Goal: Transaction & Acquisition: Purchase product/service

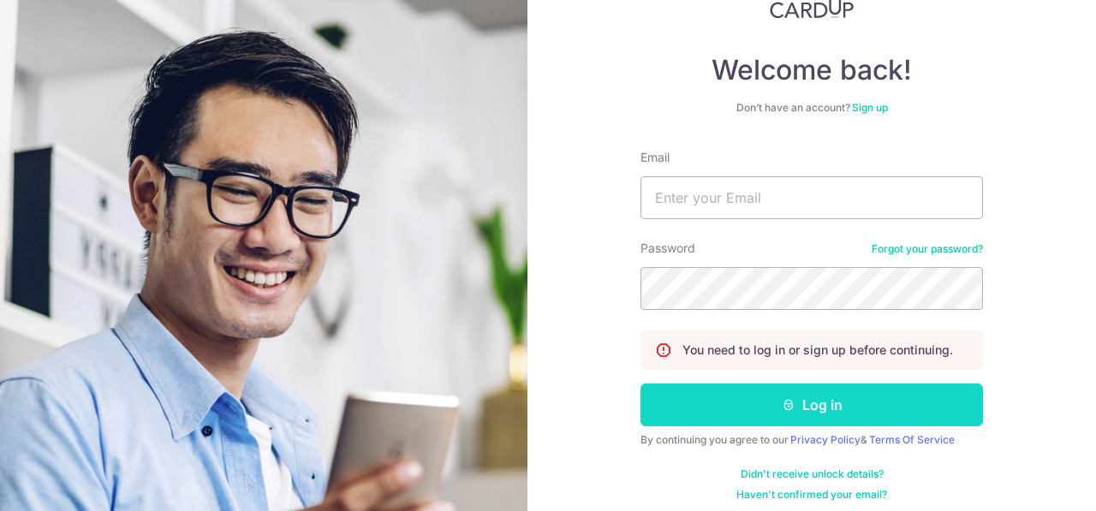
scroll to position [134, 0]
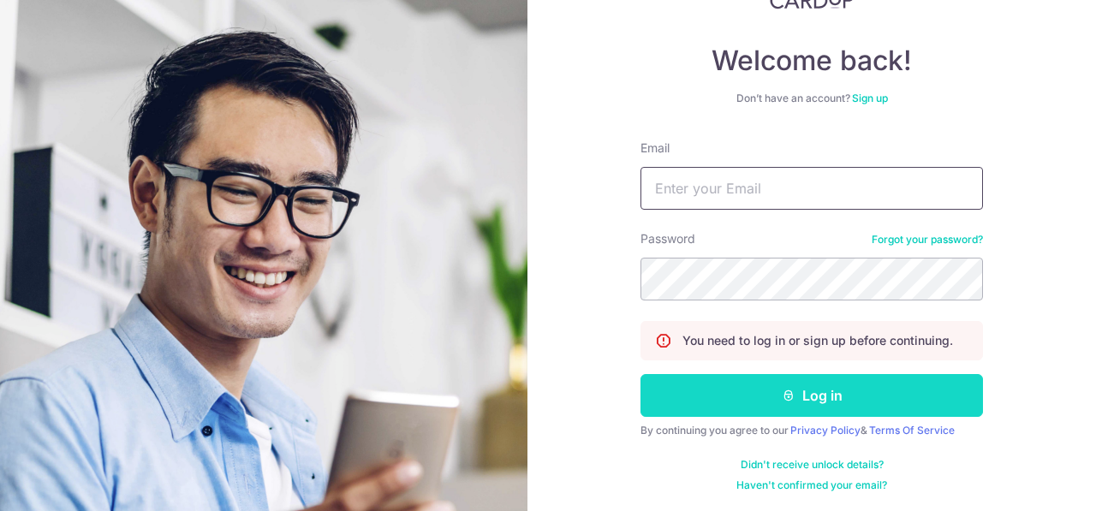
type input "[EMAIL_ADDRESS][DOMAIN_NAME]"
click at [831, 412] on button "Log in" at bounding box center [812, 395] width 343 height 43
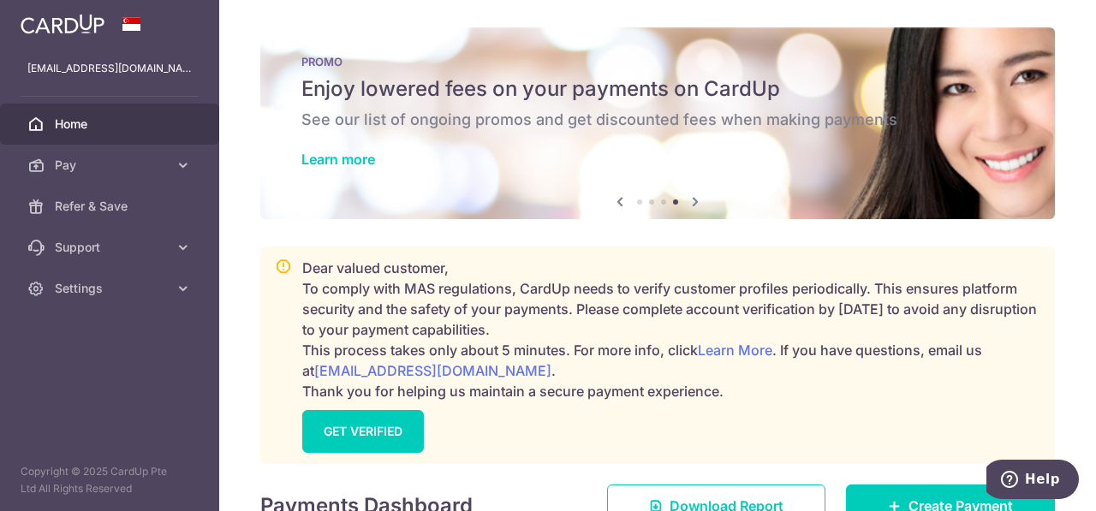
click at [689, 203] on icon at bounding box center [695, 201] width 21 height 21
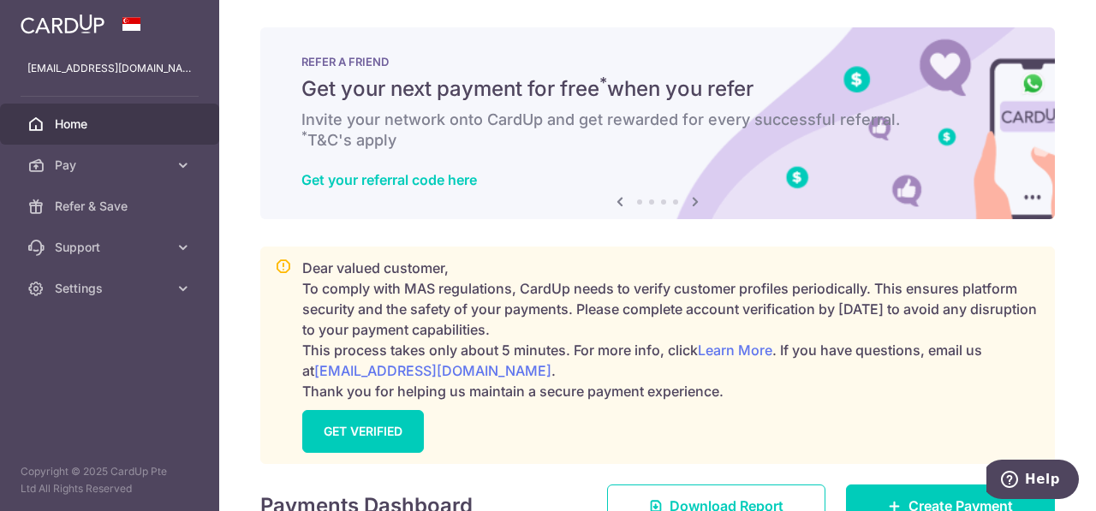
click at [690, 203] on icon at bounding box center [695, 201] width 21 height 21
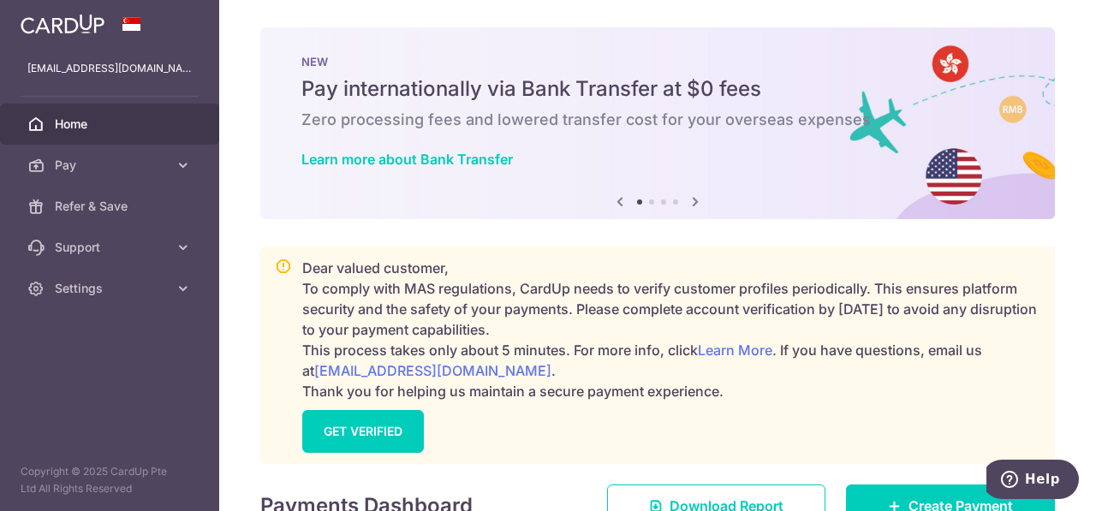
click at [690, 203] on icon at bounding box center [695, 201] width 21 height 21
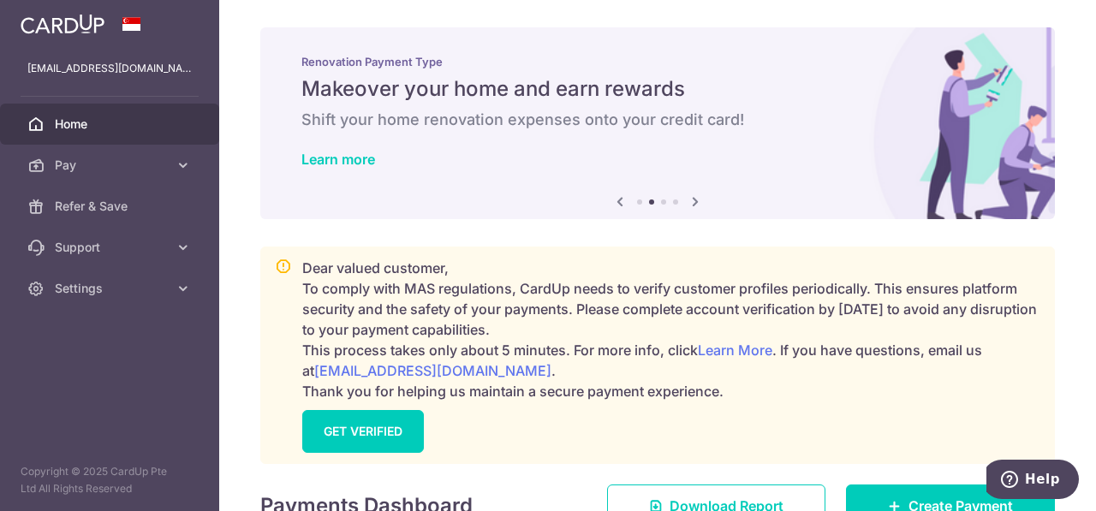
click at [690, 203] on icon at bounding box center [695, 201] width 21 height 21
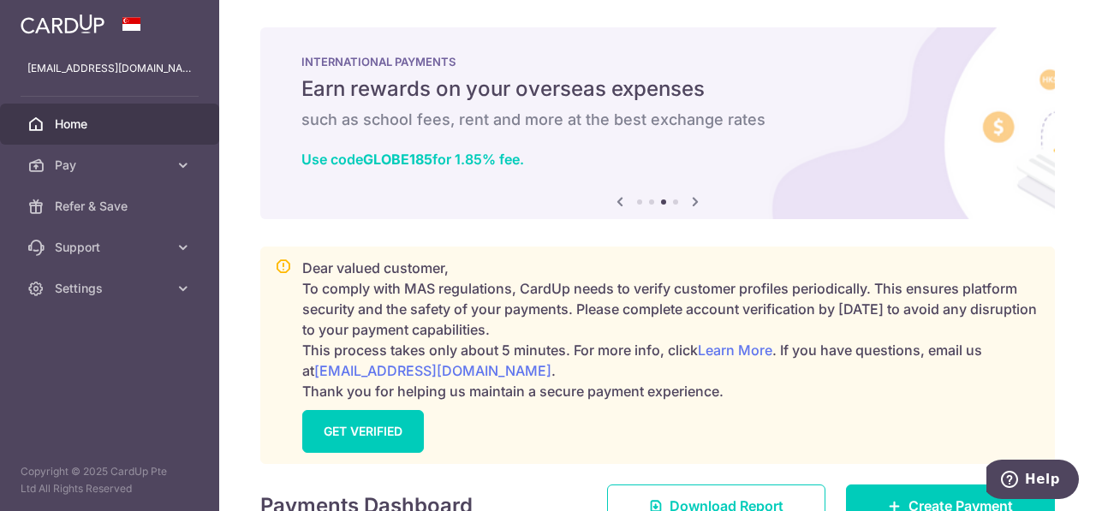
click at [690, 203] on icon at bounding box center [695, 201] width 21 height 21
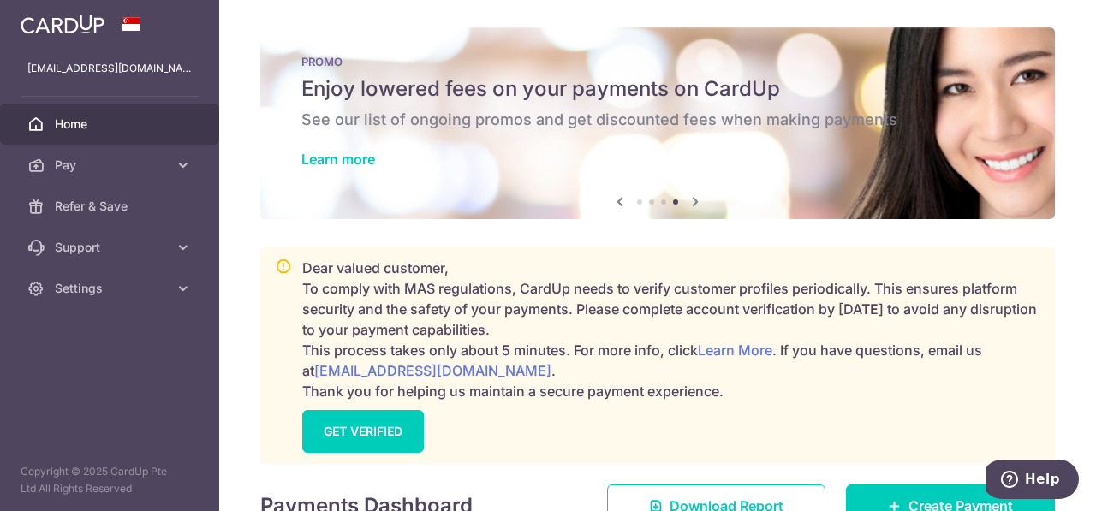
click at [694, 199] on icon at bounding box center [695, 201] width 21 height 21
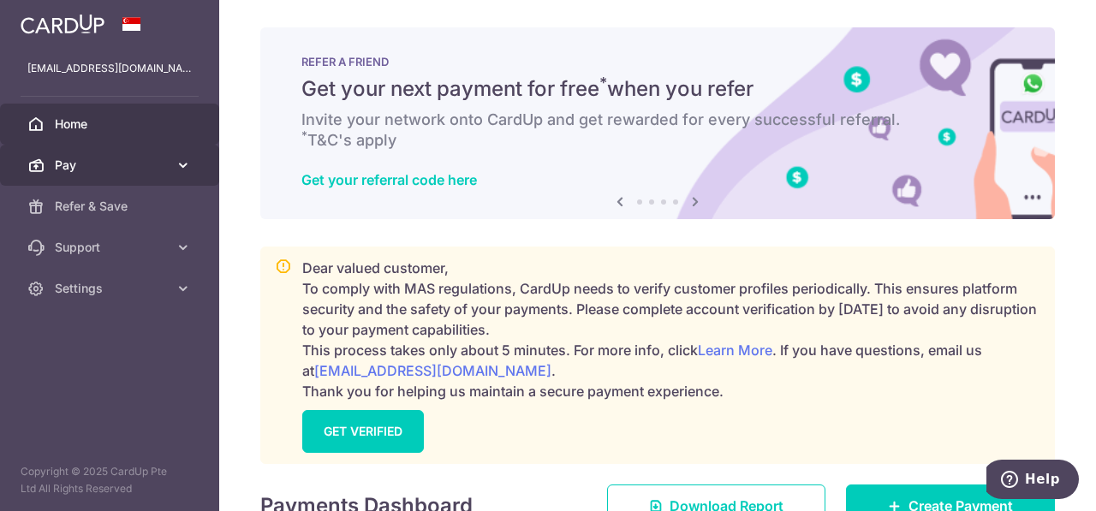
click at [188, 168] on icon at bounding box center [183, 165] width 17 height 17
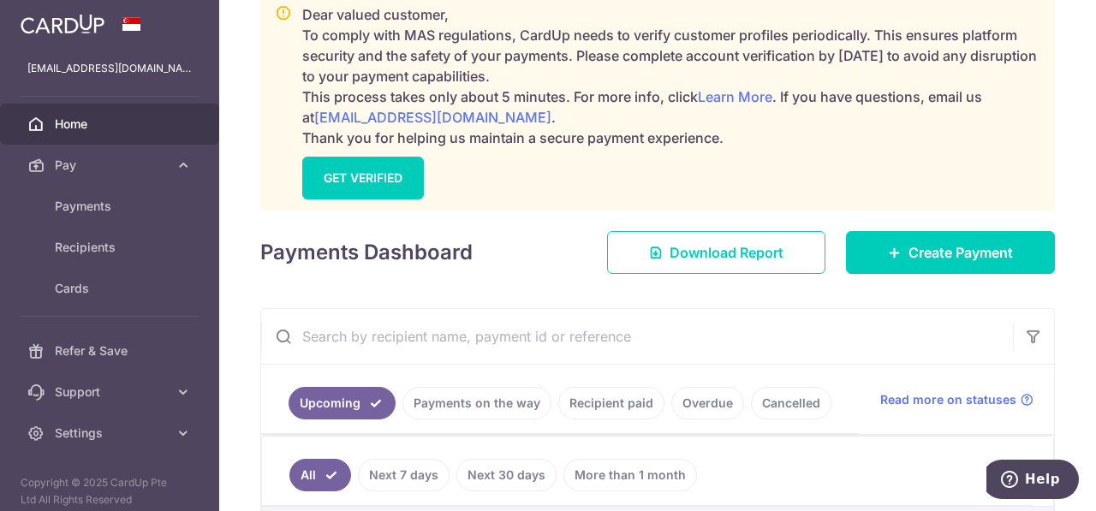
scroll to position [257, 0]
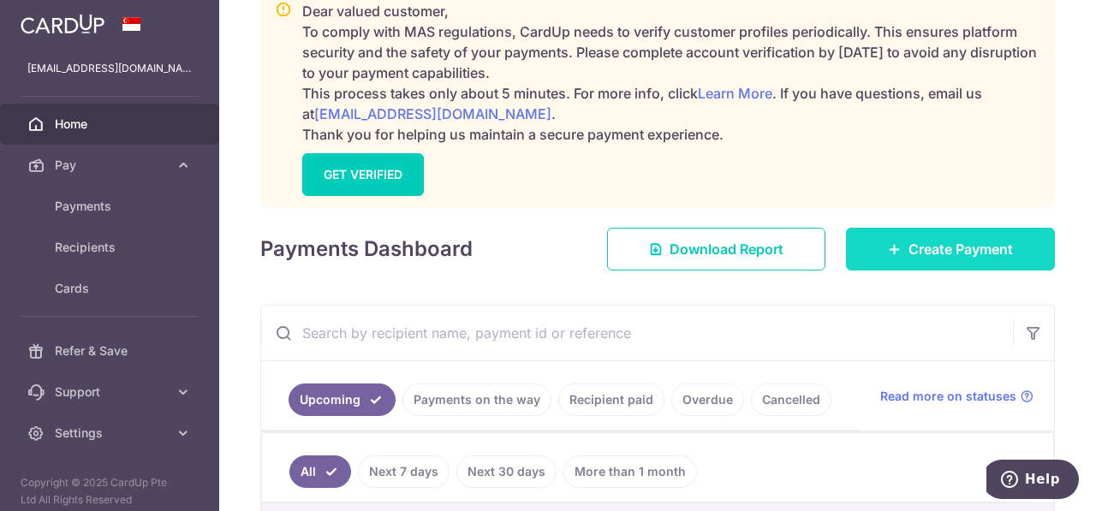
click at [890, 250] on icon at bounding box center [895, 249] width 14 height 14
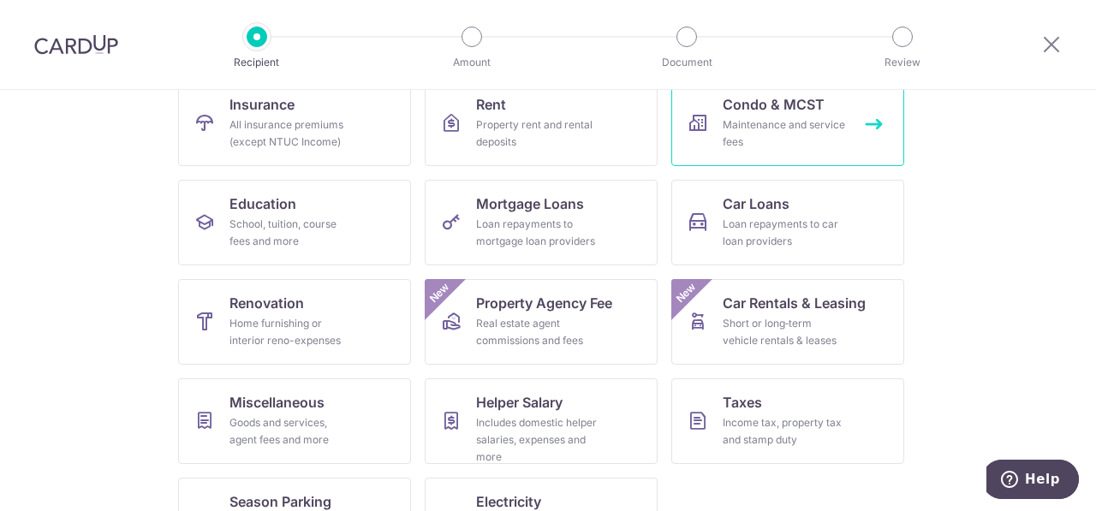
scroll to position [253, 0]
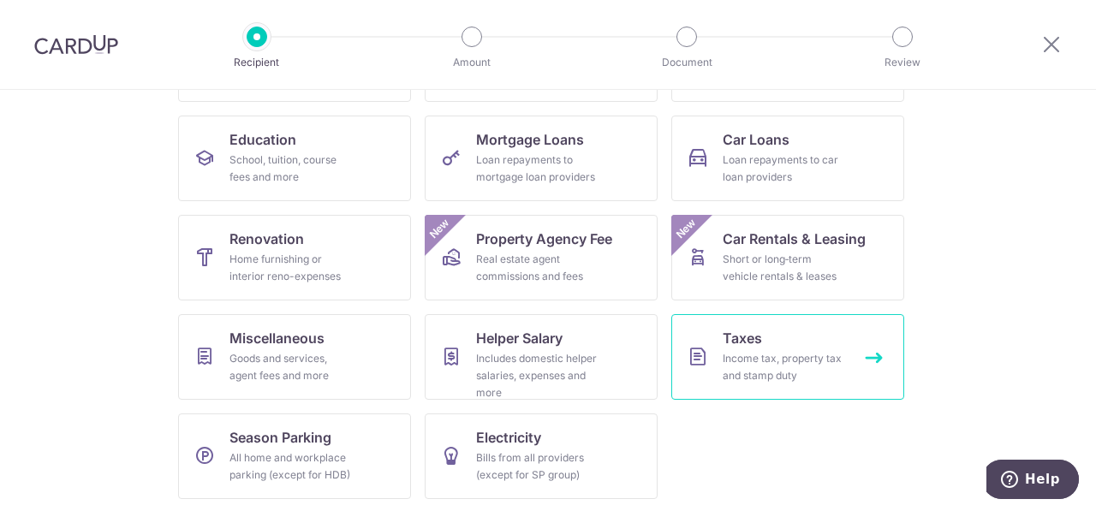
click at [868, 360] on link "Taxes Income tax, property tax and stamp duty" at bounding box center [787, 357] width 233 height 86
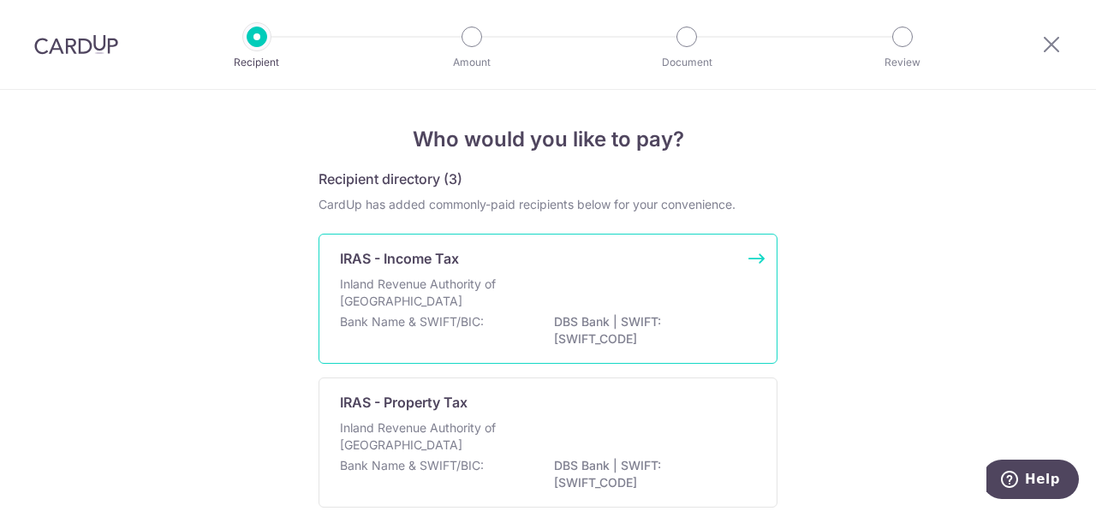
click at [757, 256] on div "IRAS - Income Tax Inland Revenue Authority of [GEOGRAPHIC_DATA] Bank Name & SWI…" at bounding box center [548, 299] width 459 height 130
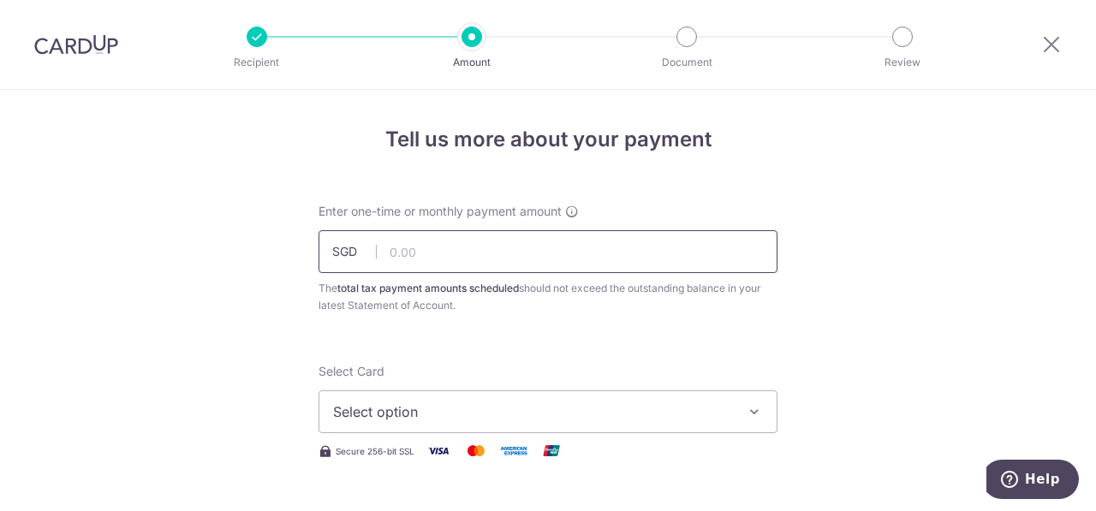
click at [601, 245] on input "text" at bounding box center [548, 251] width 459 height 43
type input "3,025.56"
click at [547, 398] on button "Select option" at bounding box center [548, 411] width 459 height 43
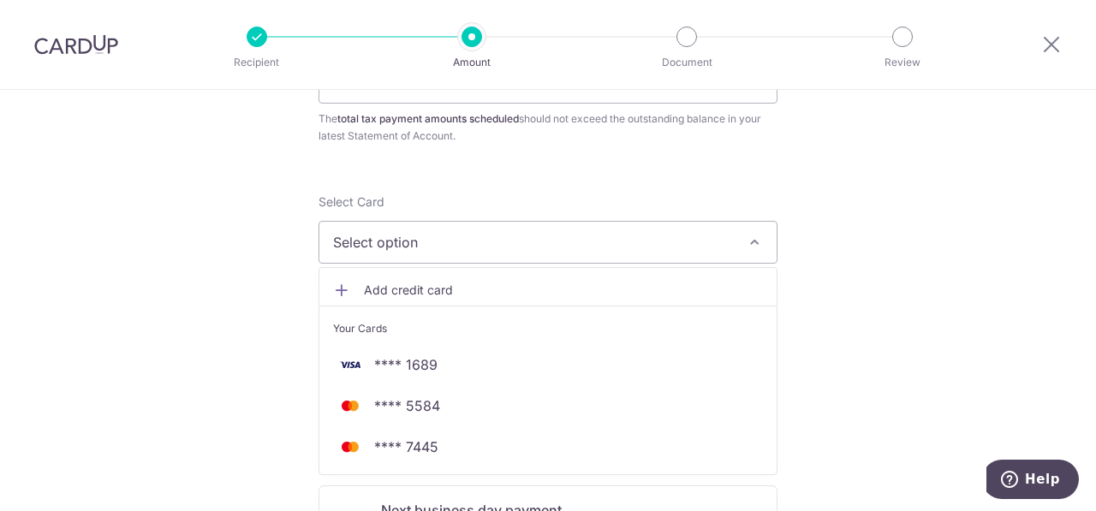
scroll to position [257, 0]
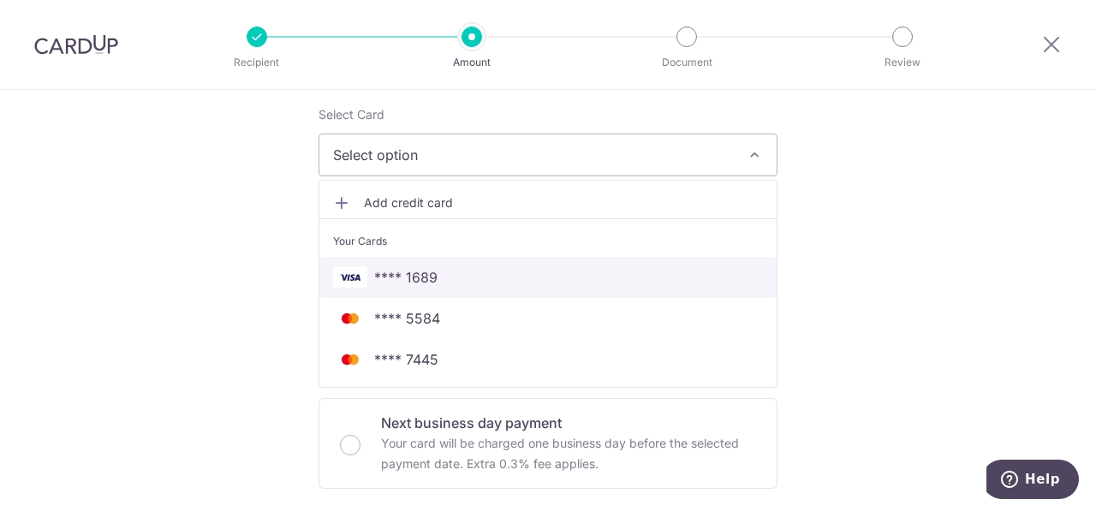
click at [535, 282] on span "**** 1689" at bounding box center [548, 277] width 430 height 21
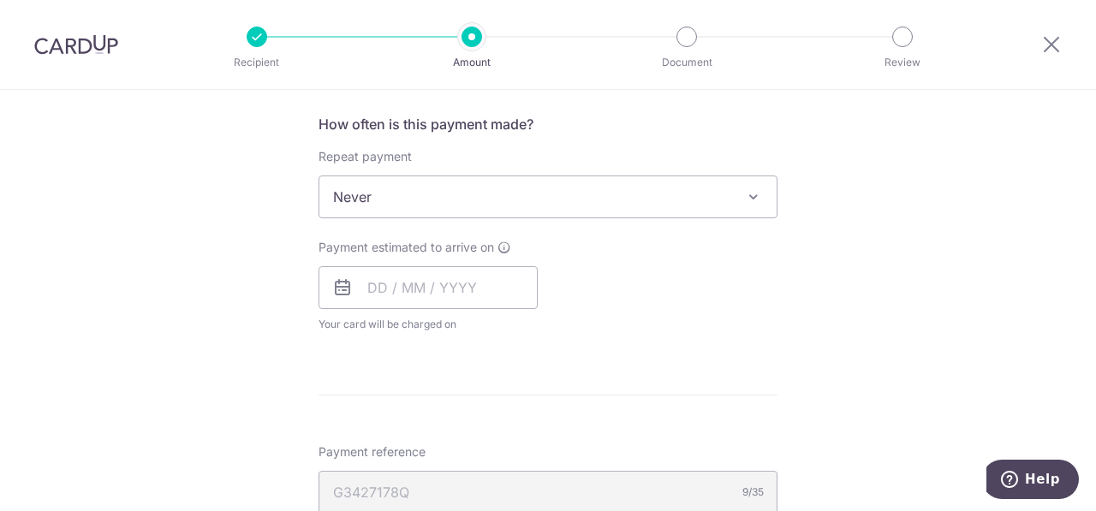
scroll to position [685, 0]
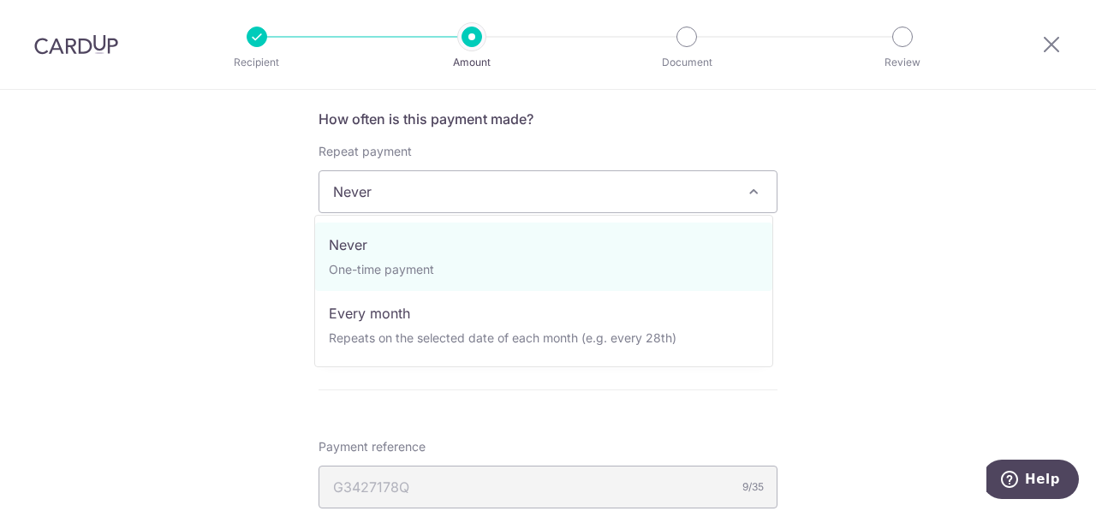
click at [666, 185] on span "Never" at bounding box center [547, 191] width 457 height 41
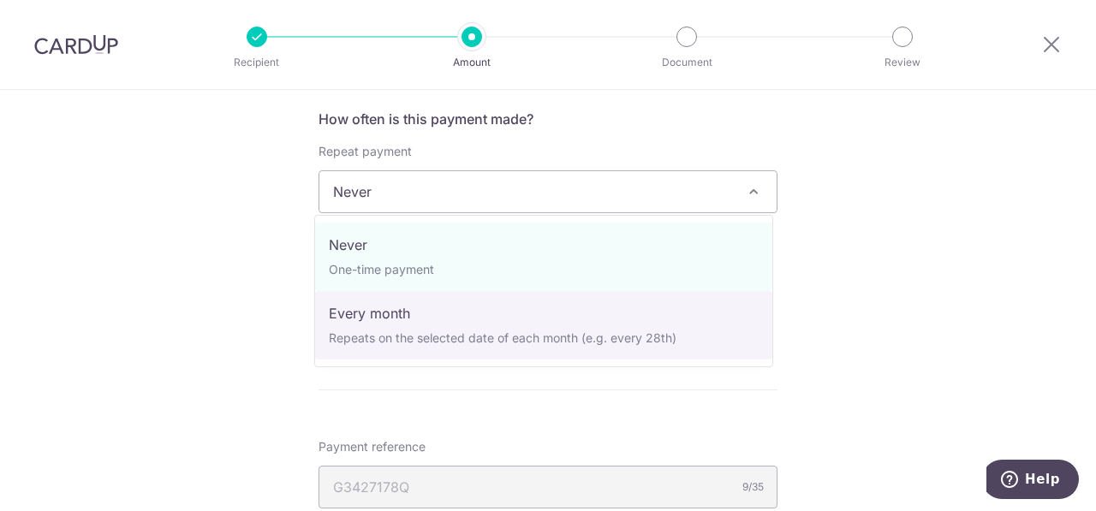
select select "3"
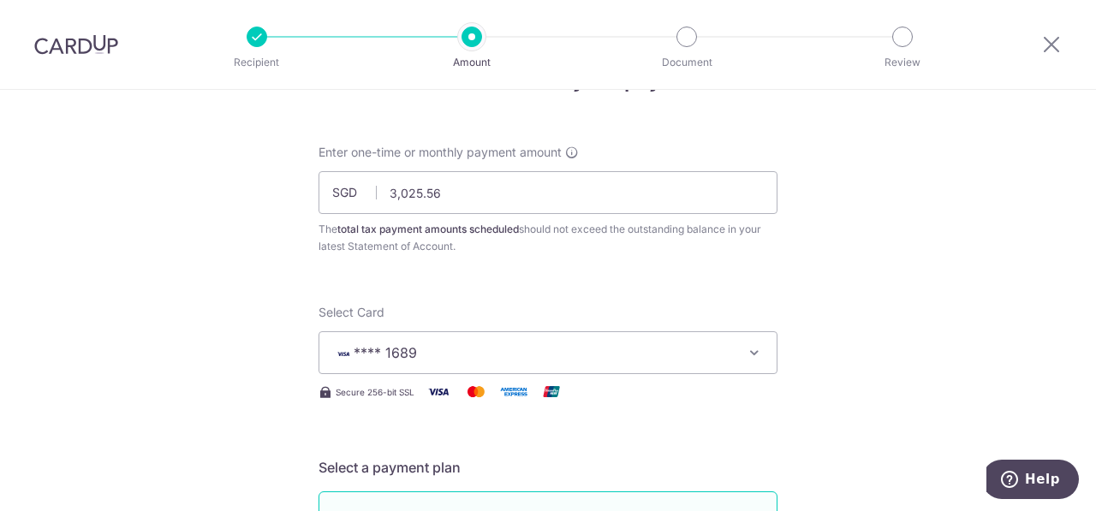
scroll to position [0, 0]
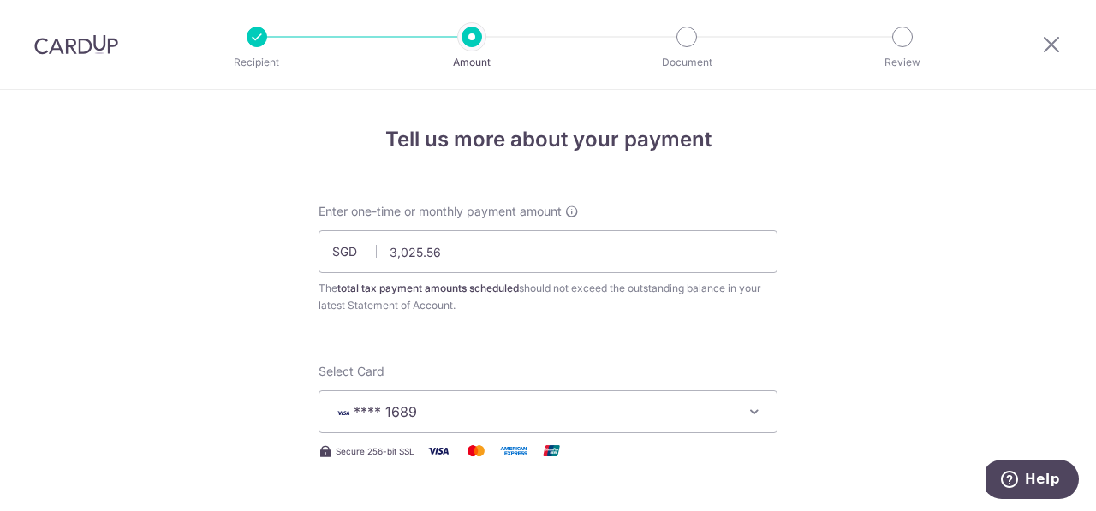
click at [88, 45] on img at bounding box center [76, 44] width 84 height 21
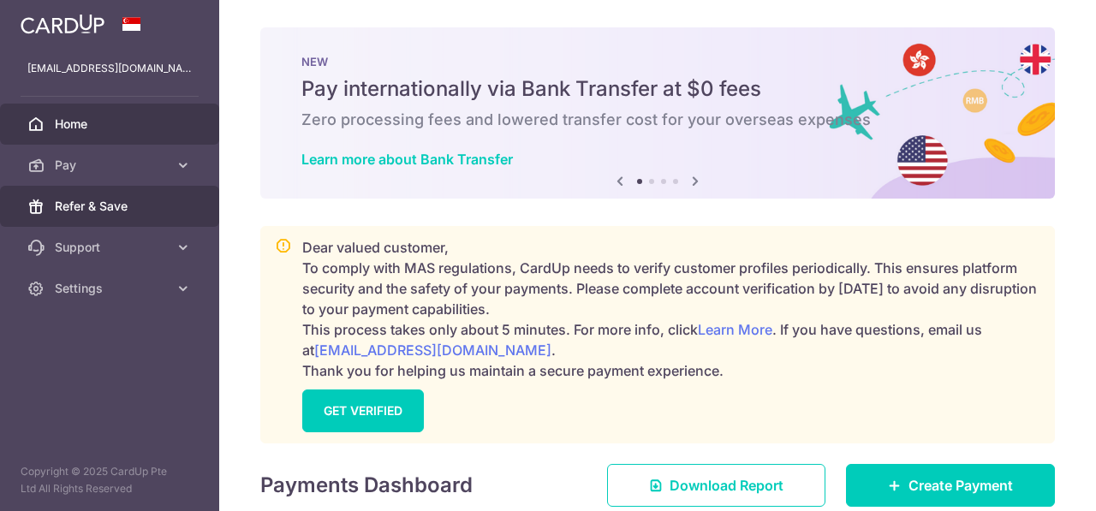
click at [89, 213] on span "Refer & Save" at bounding box center [111, 206] width 113 height 17
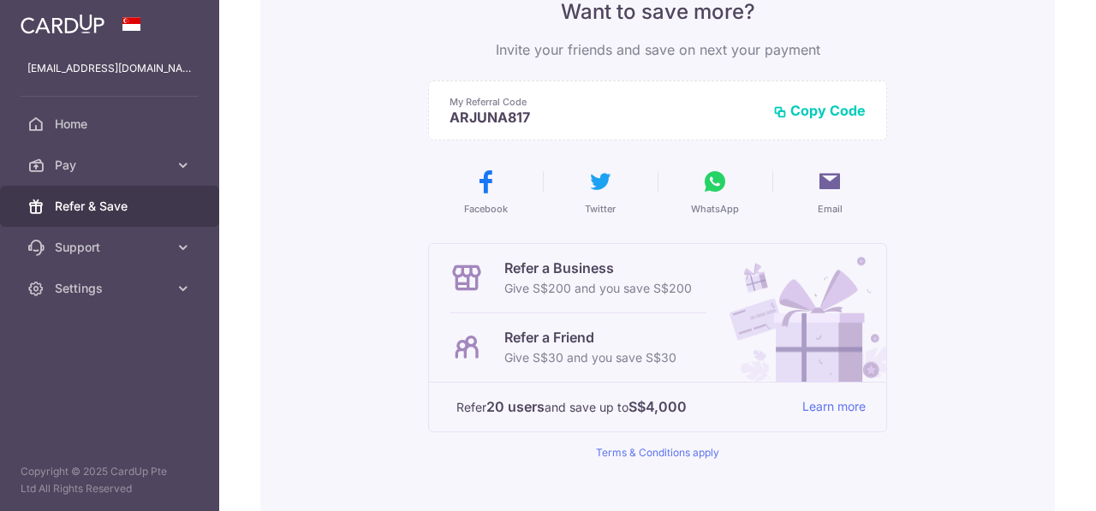
scroll to position [171, 0]
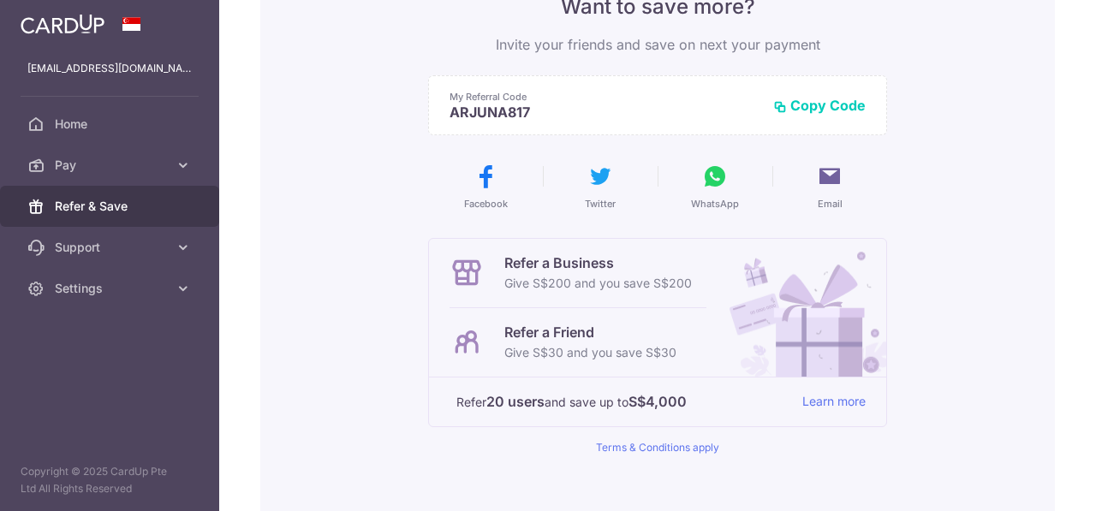
click at [838, 103] on button "Copy Code" at bounding box center [819, 105] width 92 height 17
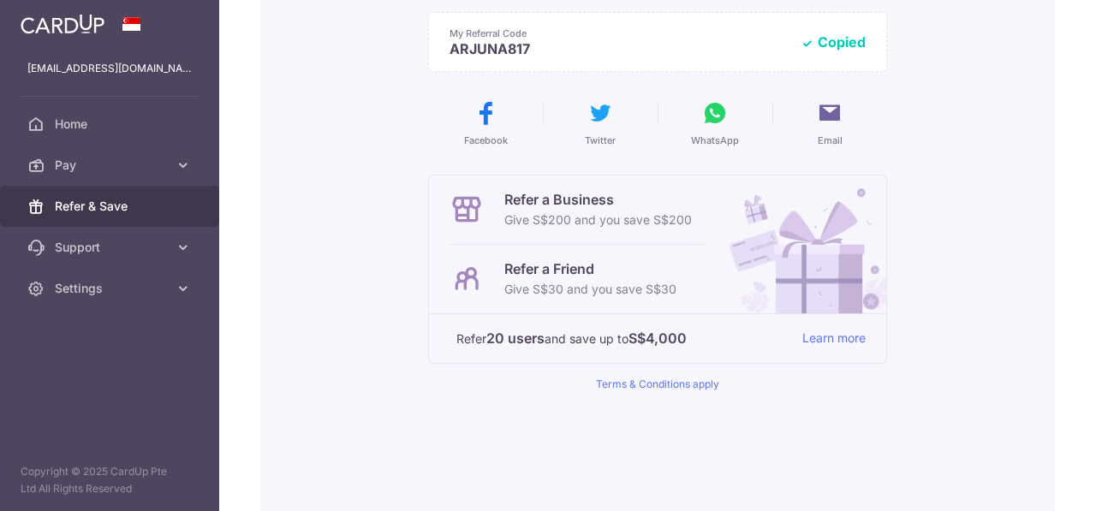
scroll to position [257, 0]
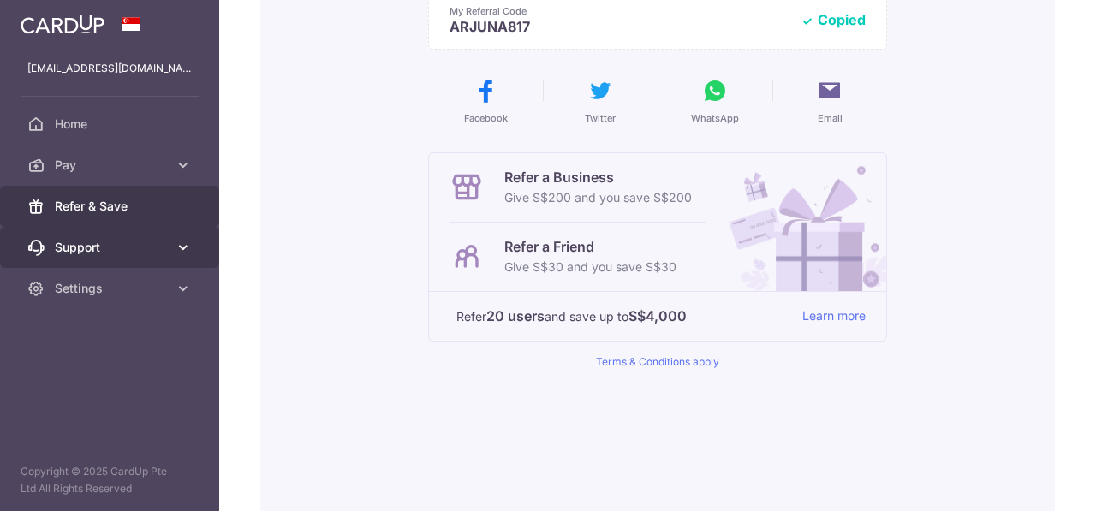
click at [188, 245] on icon at bounding box center [183, 247] width 17 height 17
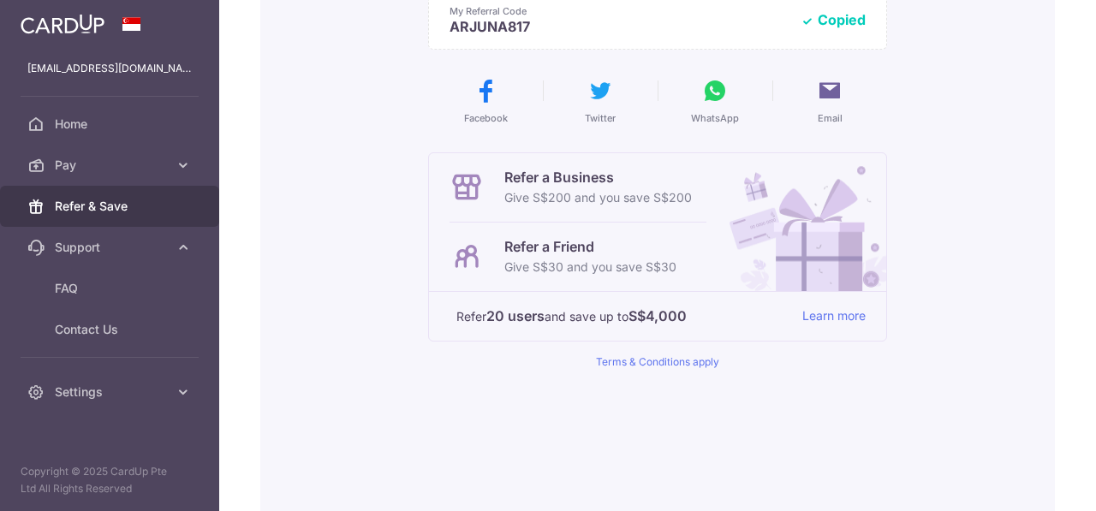
click at [545, 253] on p "Refer a Friend" at bounding box center [590, 246] width 172 height 21
click at [753, 323] on p "Refer 20 users and save up to S$4,000" at bounding box center [622, 316] width 332 height 21
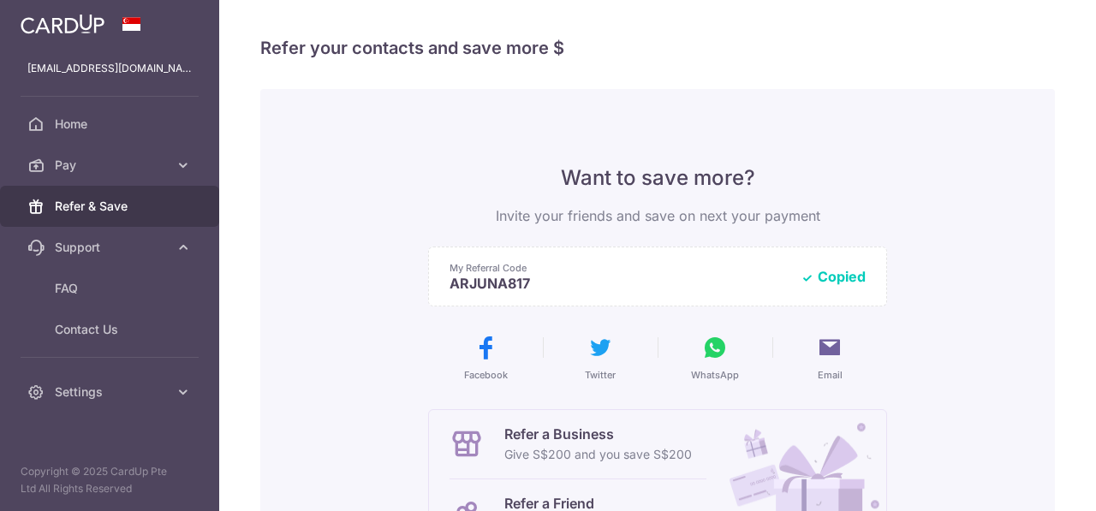
scroll to position [0, 0]
click at [716, 359] on icon at bounding box center [714, 347] width 27 height 27
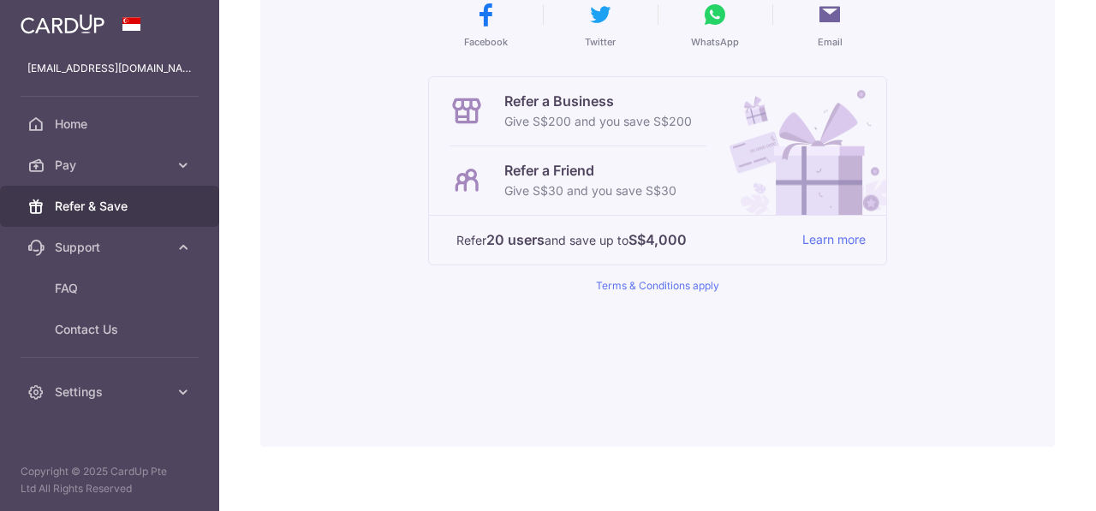
scroll to position [343, 0]
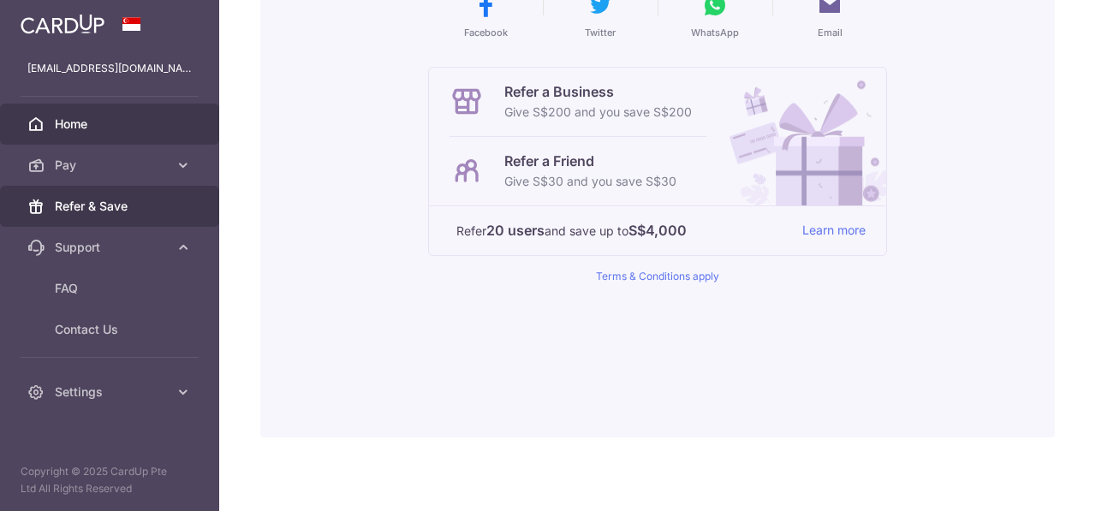
click at [92, 130] on span "Home" at bounding box center [111, 124] width 113 height 17
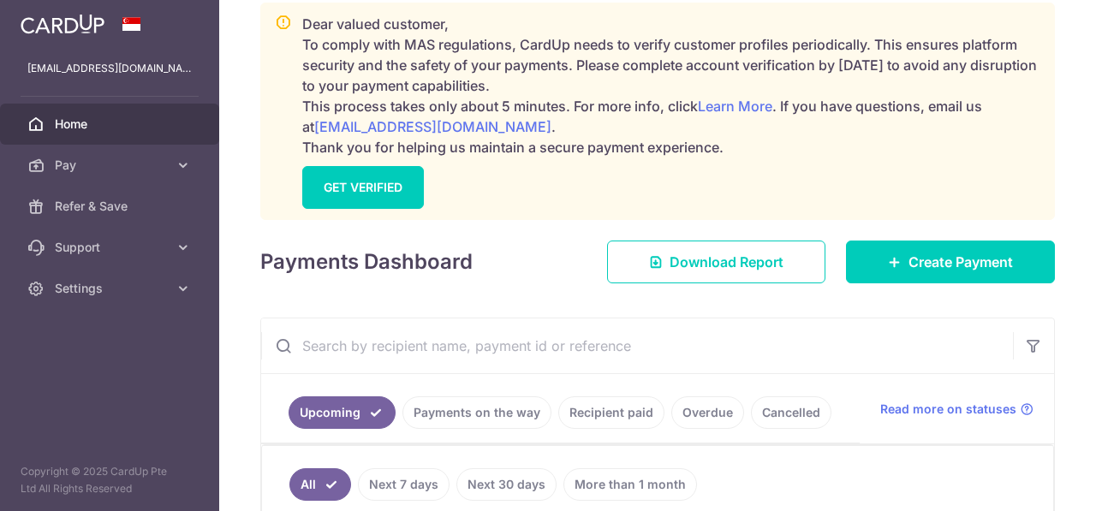
scroll to position [257, 0]
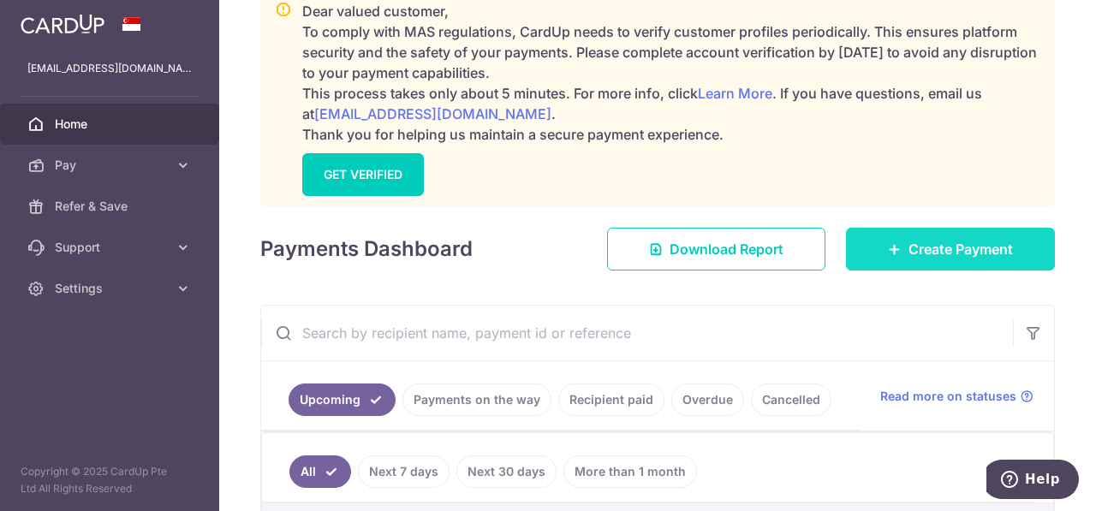
click at [945, 246] on span "Create Payment" at bounding box center [961, 249] width 104 height 21
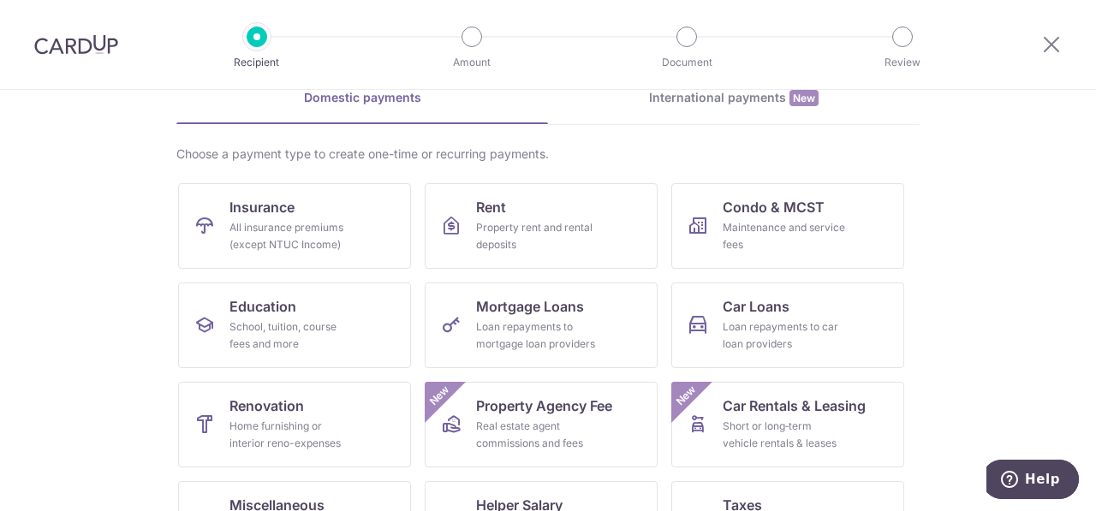
scroll to position [171, 0]
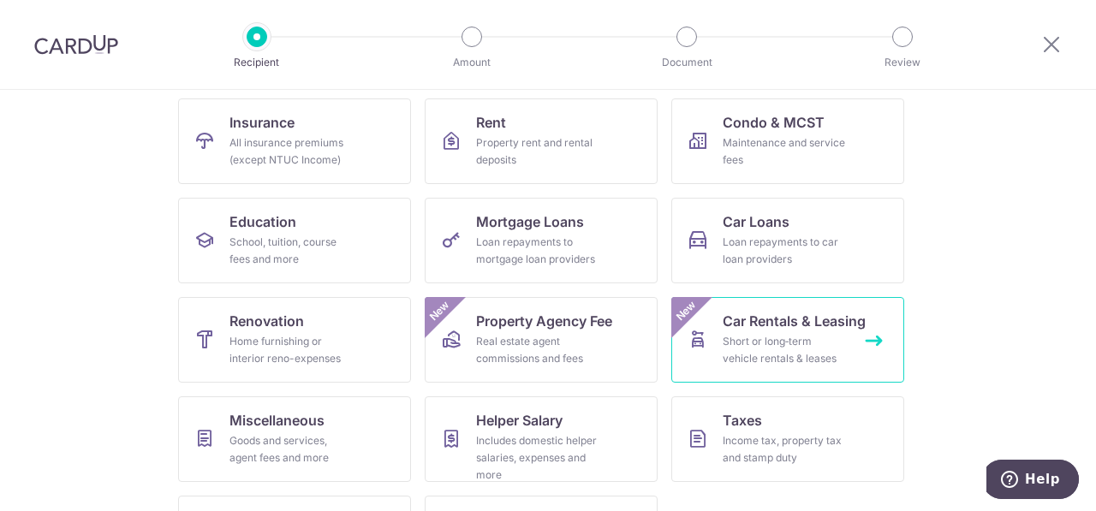
click at [764, 320] on span "Car Rentals & Leasing" at bounding box center [794, 321] width 143 height 21
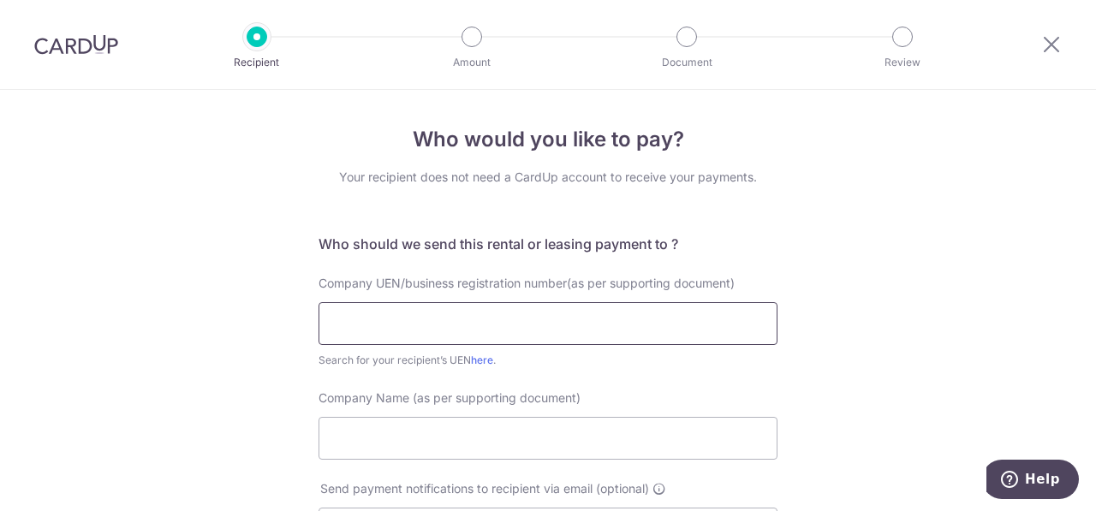
click at [398, 325] on input "text" at bounding box center [548, 323] width 459 height 43
click at [646, 321] on input "text" at bounding box center [548, 323] width 459 height 43
type input "52935825E"
click at [520, 449] on input "Company Name (as per supporting document)" at bounding box center [548, 438] width 459 height 43
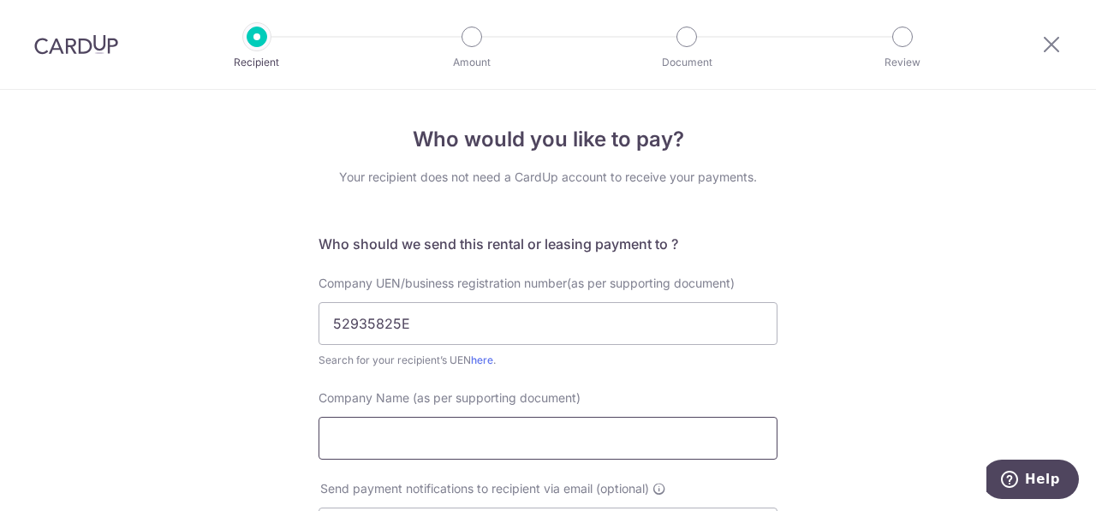
drag, startPoint x: 519, startPoint y: 449, endPoint x: 1095, endPoint y: 551, distance: 585.4
click at [1095, 510] on html "Recipient Amount Document Review Who would you like to pay? Your recipient does…" at bounding box center [548, 255] width 1096 height 511
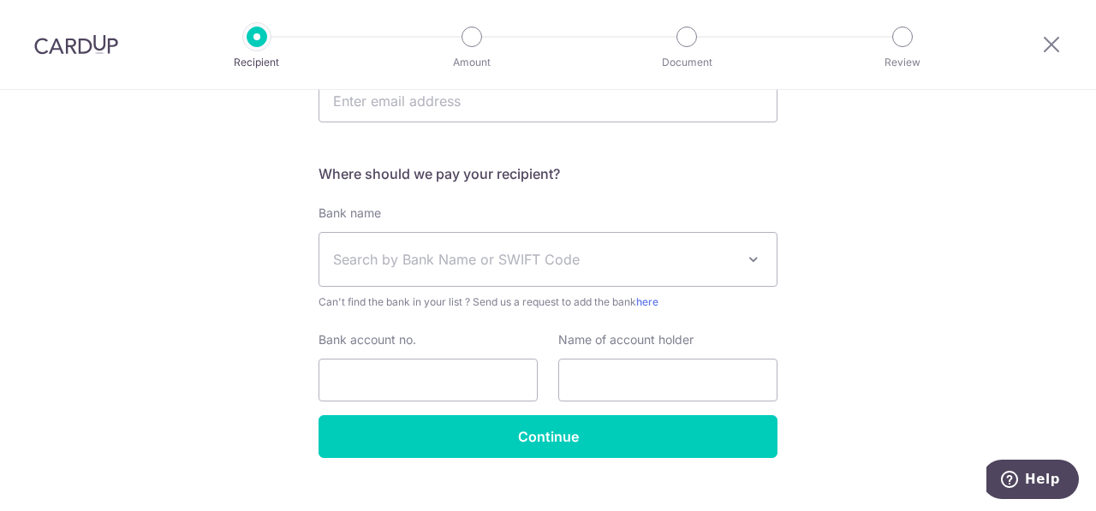
scroll to position [257, 0]
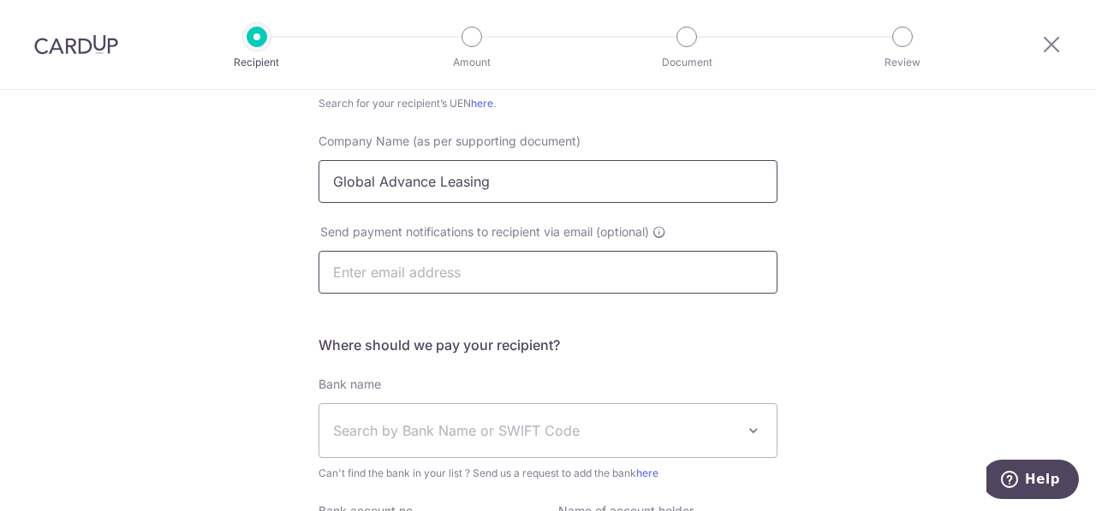
type input "Global Advance Leasing"
click at [468, 279] on input "text" at bounding box center [548, 272] width 459 height 43
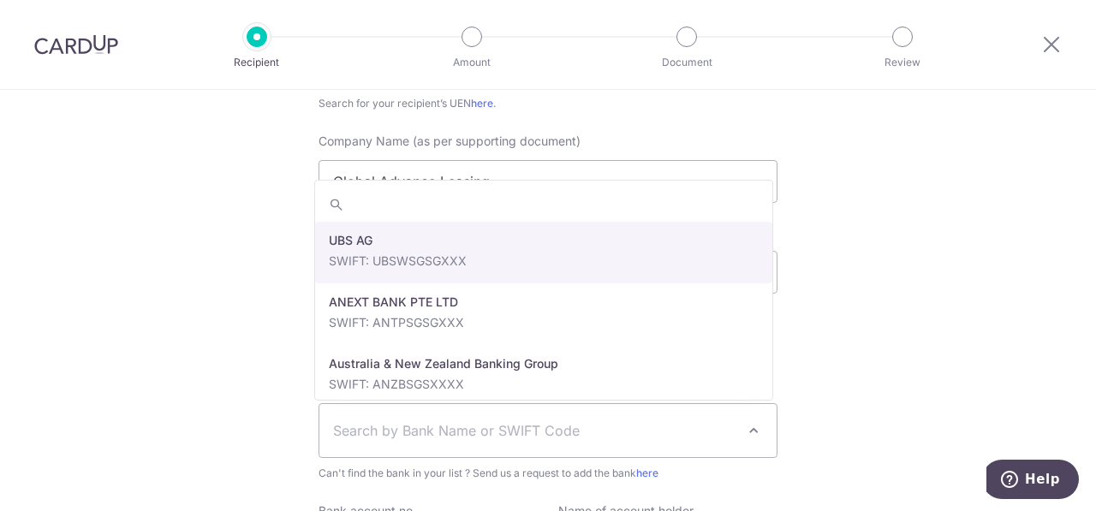
click at [533, 436] on span "Search by Bank Name or SWIFT Code" at bounding box center [534, 430] width 402 height 21
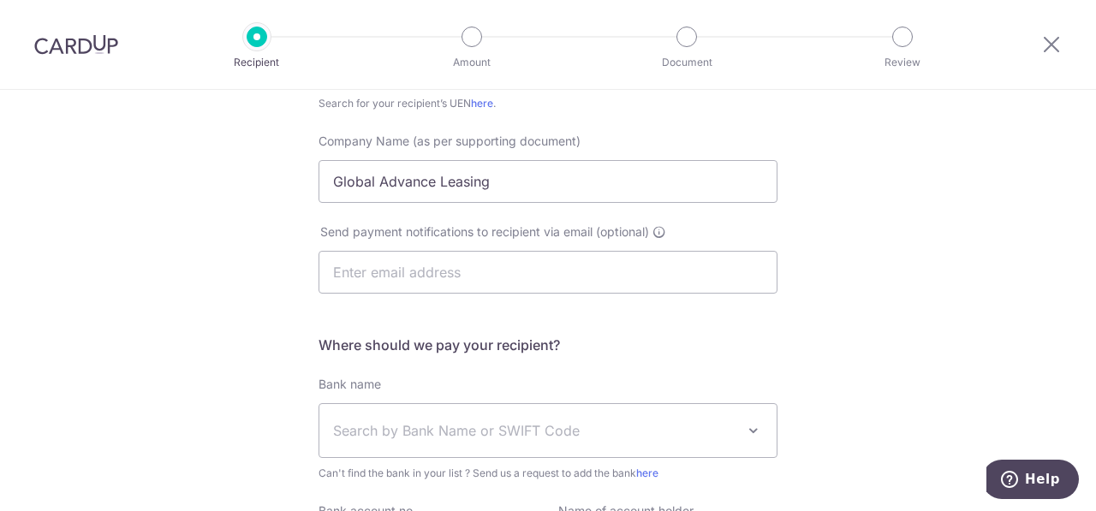
click at [1015, 319] on div "Who would you like to pay? Your recipient does not need a CardUp account to rec…" at bounding box center [548, 271] width 1096 height 877
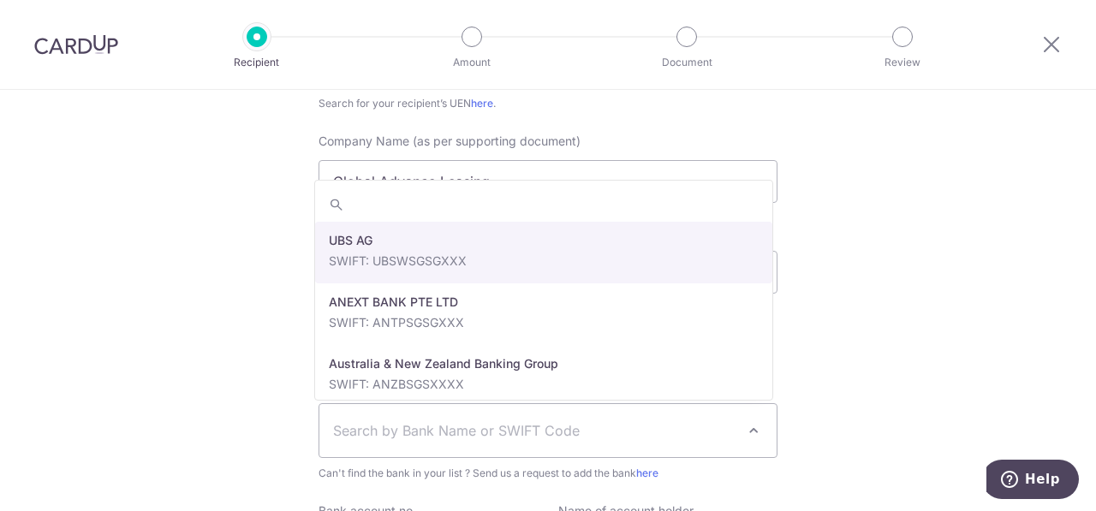
click at [466, 424] on span "Search by Bank Name or SWIFT Code" at bounding box center [534, 430] width 402 height 21
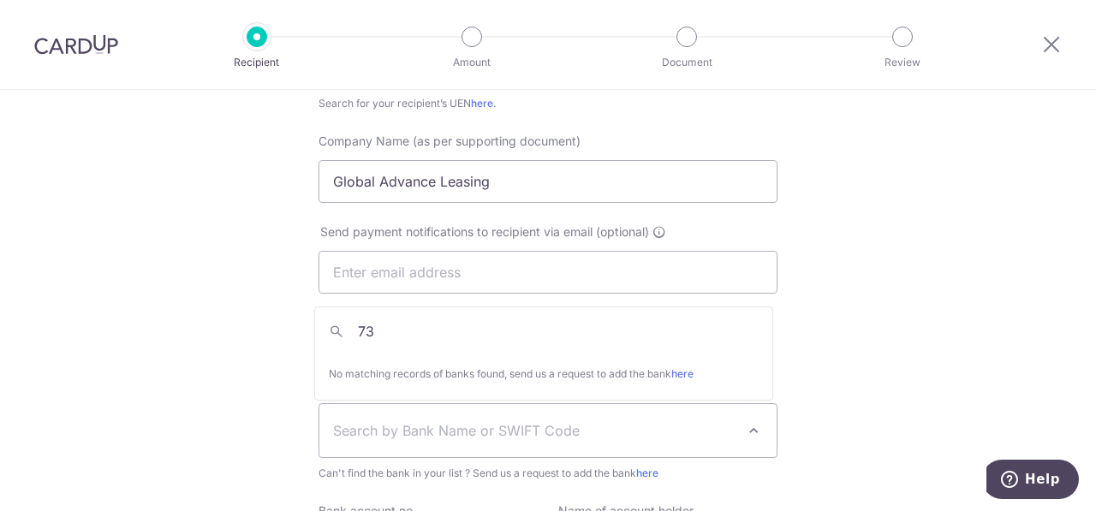
type input "7"
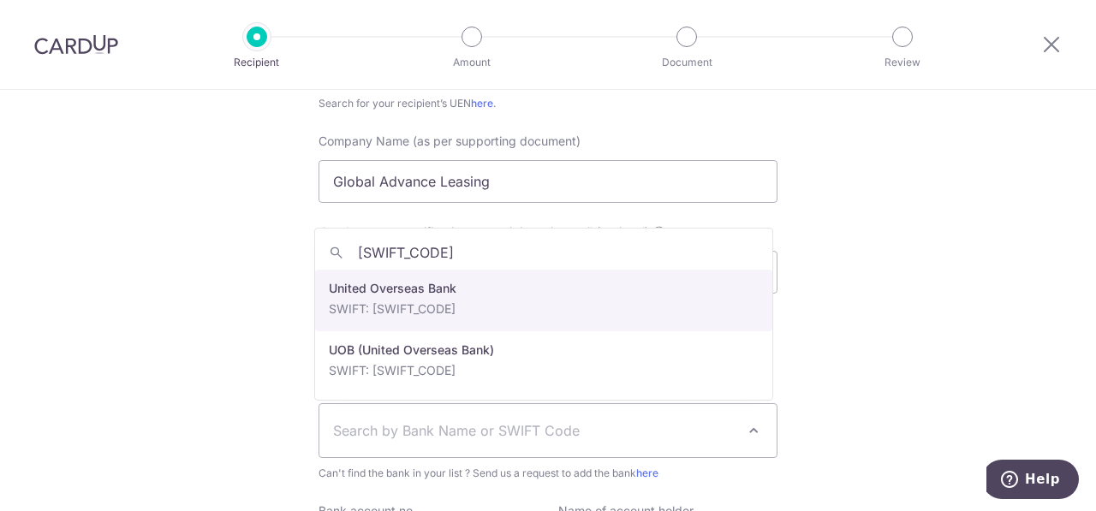
type input "UOVBSGSG"
select select "23668"
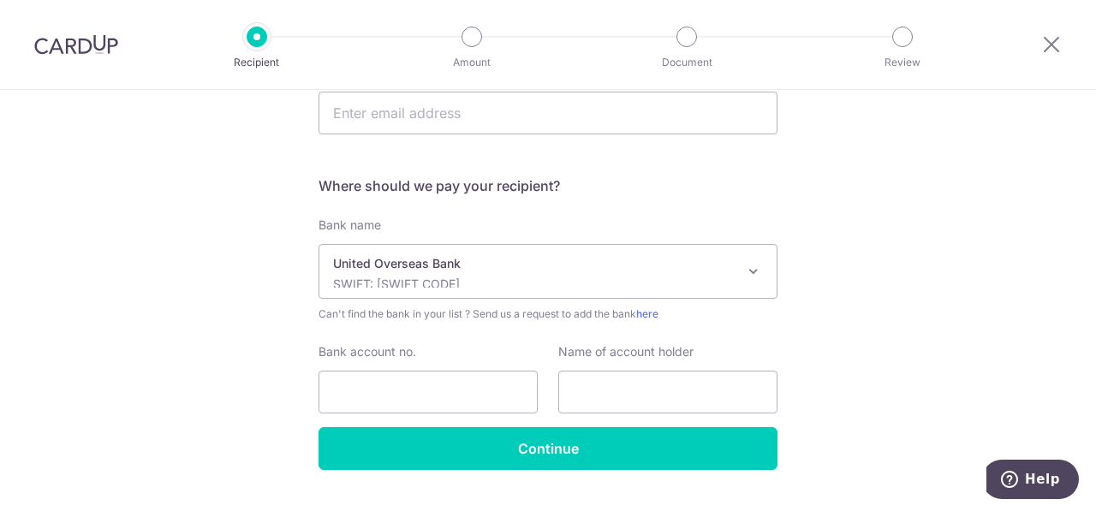
scroll to position [428, 0]
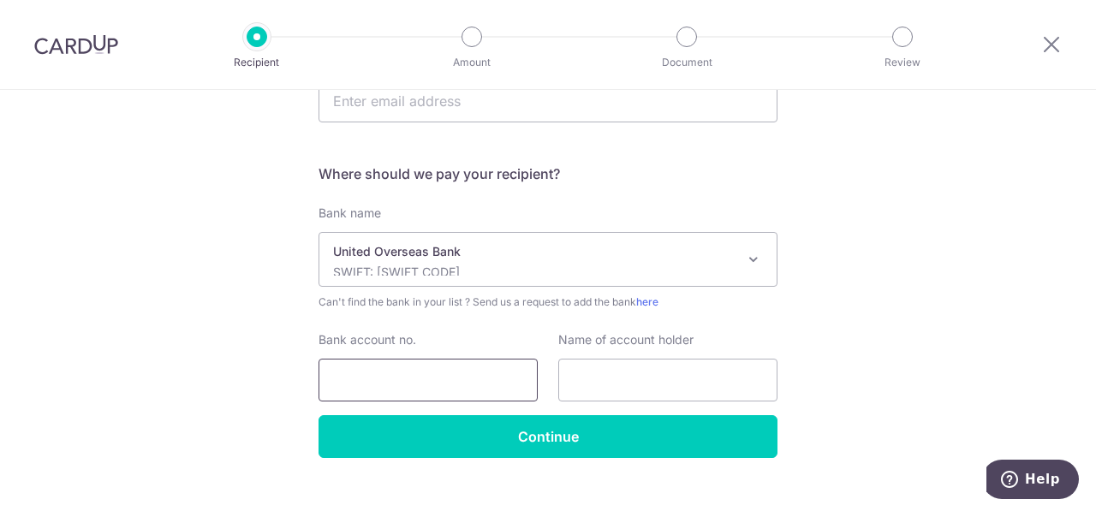
click at [478, 386] on input "Bank account no." at bounding box center [428, 380] width 219 height 43
type input "208315273"
click at [647, 383] on input "text" at bounding box center [667, 380] width 219 height 43
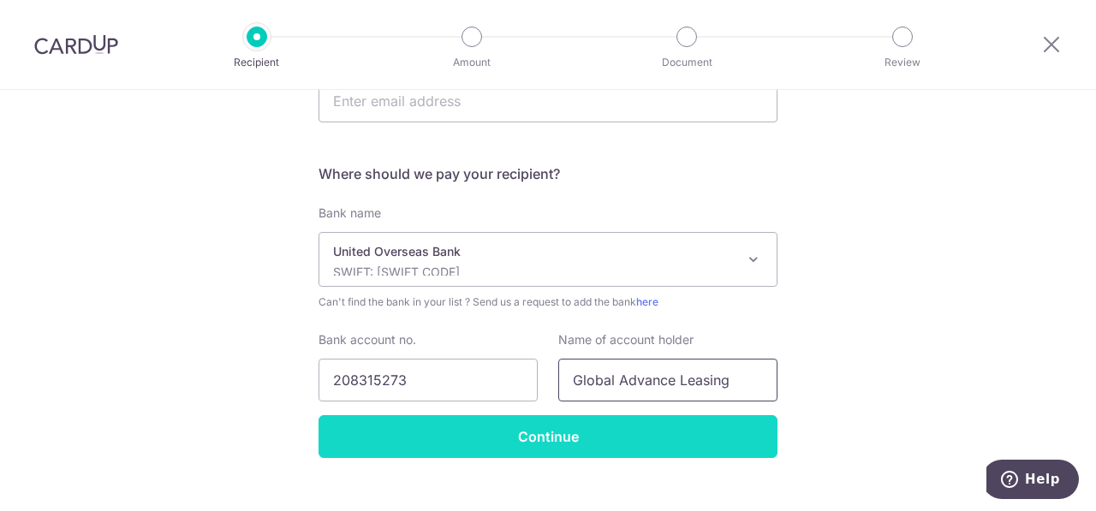
type input "Global Advance Leasing"
click at [536, 437] on input "Continue" at bounding box center [548, 436] width 459 height 43
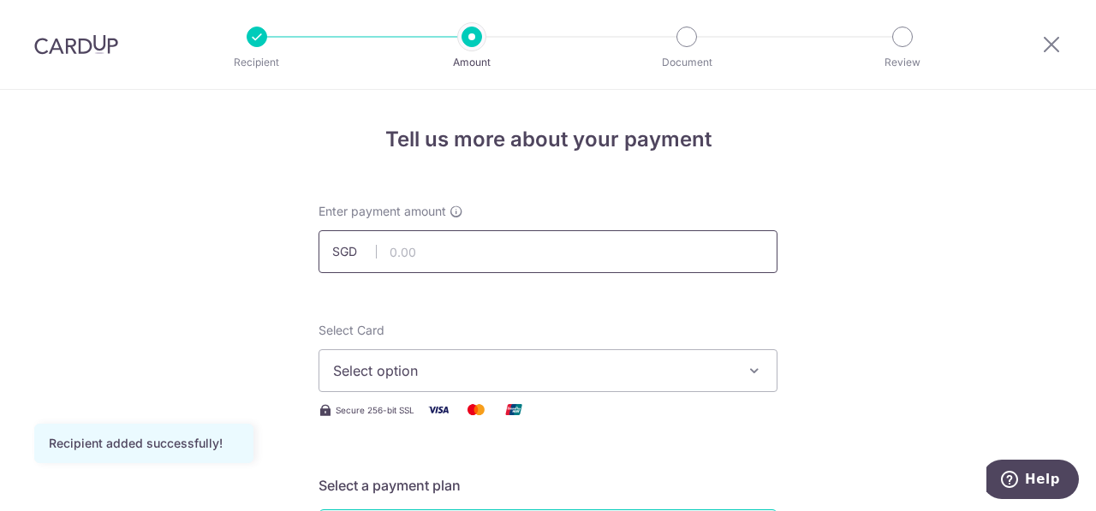
click at [482, 254] on input "text" at bounding box center [548, 251] width 459 height 43
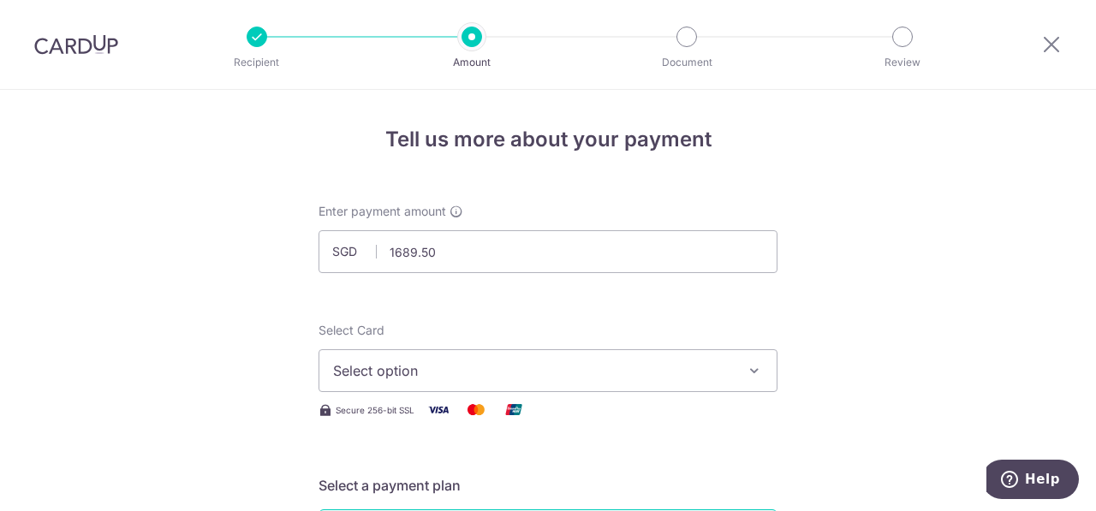
type input "1,689.50"
click at [651, 373] on span "Select option" at bounding box center [532, 371] width 399 height 21
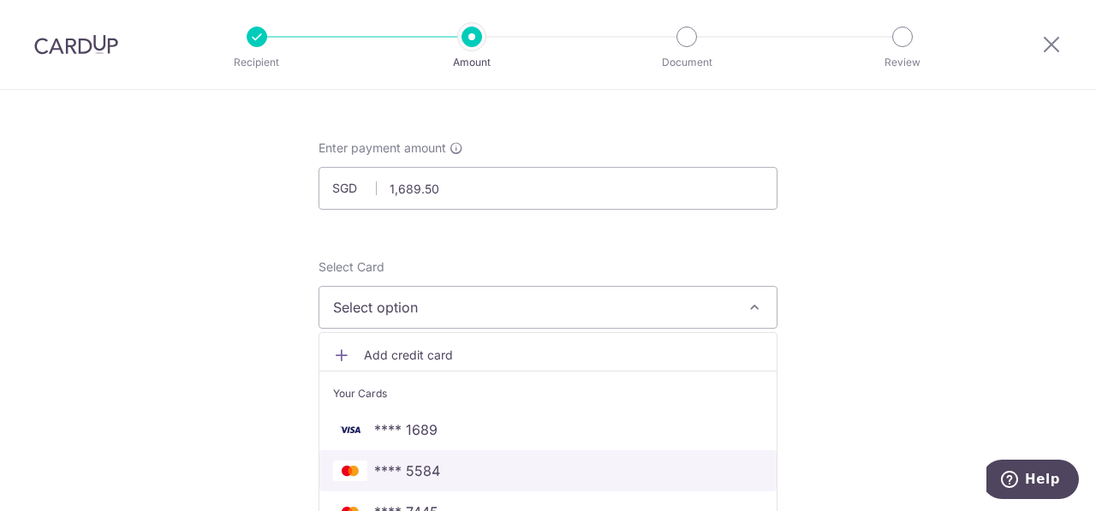
scroll to position [171, 0]
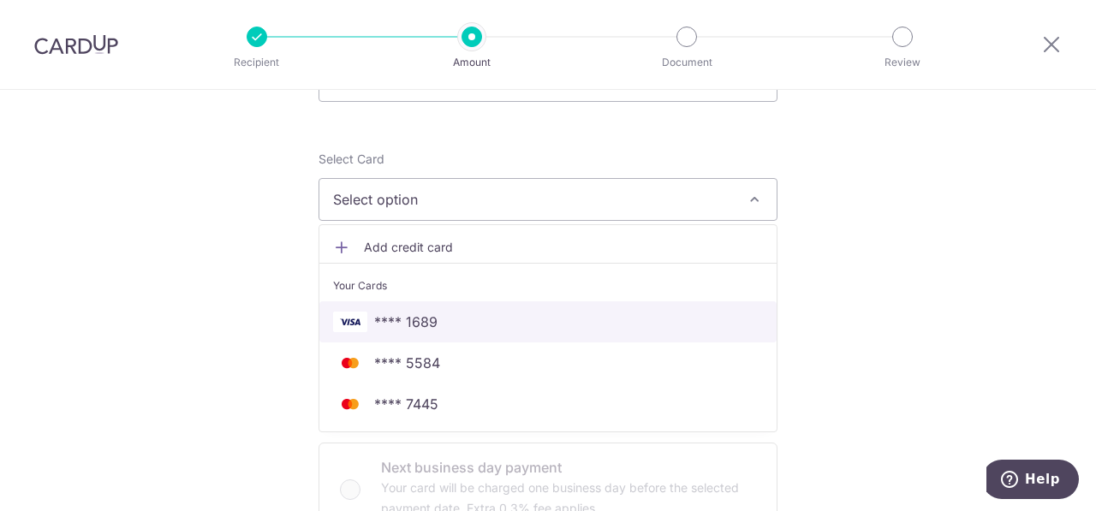
click at [397, 323] on span "**** 1689" at bounding box center [405, 322] width 63 height 21
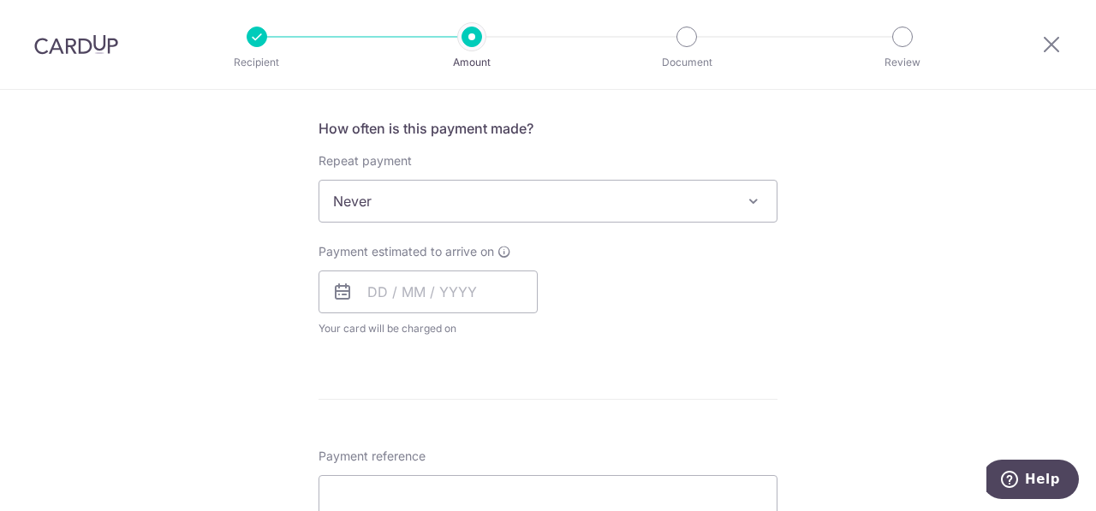
scroll to position [685, 0]
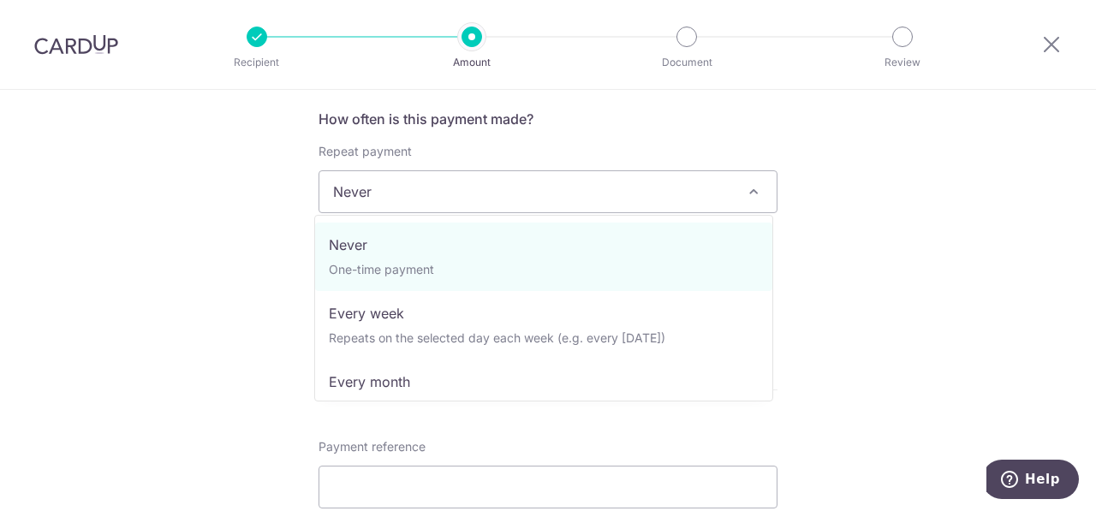
click at [737, 189] on span "Never" at bounding box center [548, 191] width 459 height 43
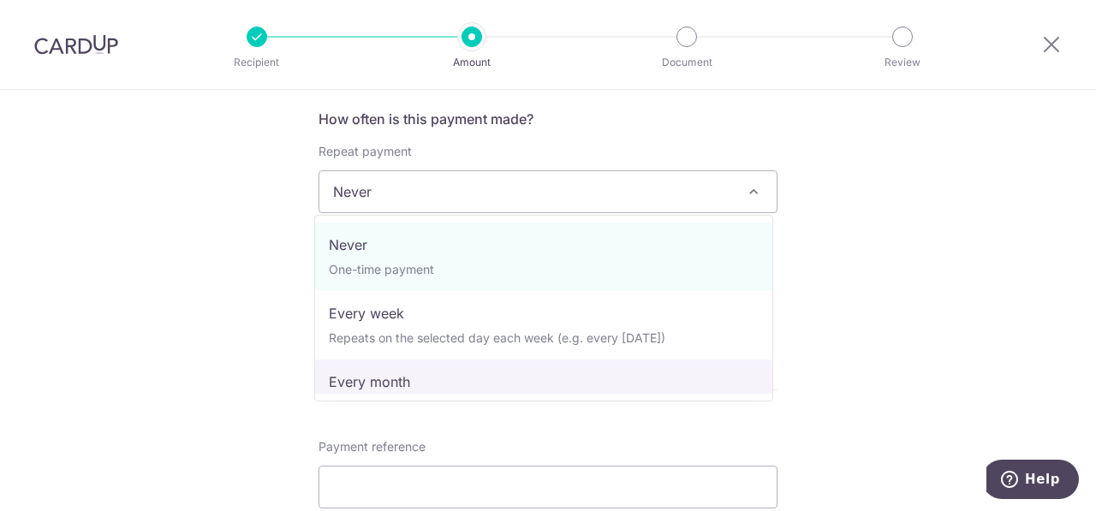
select select "3"
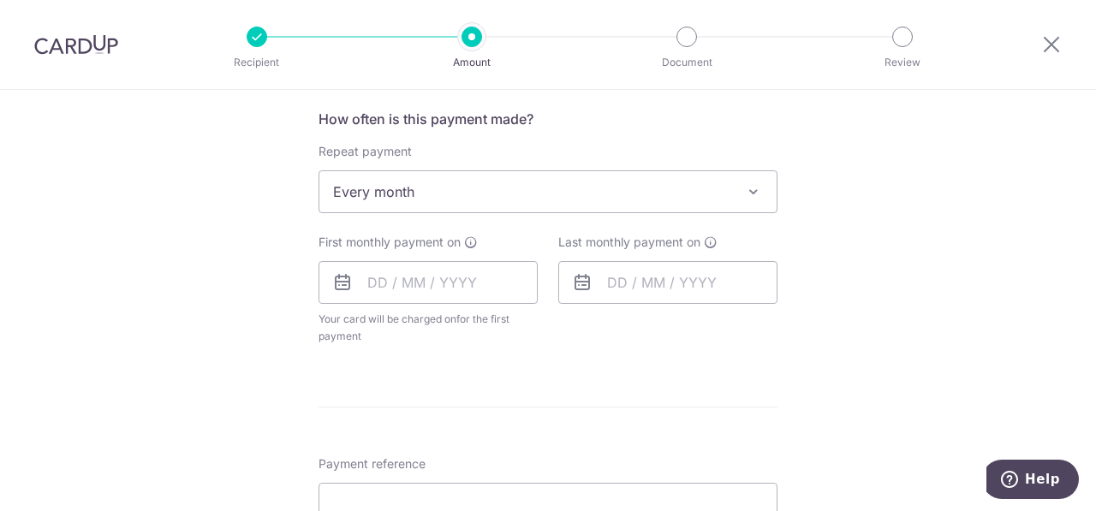
click at [338, 285] on icon at bounding box center [342, 282] width 21 height 21
click at [369, 284] on input "text" at bounding box center [428, 282] width 219 height 43
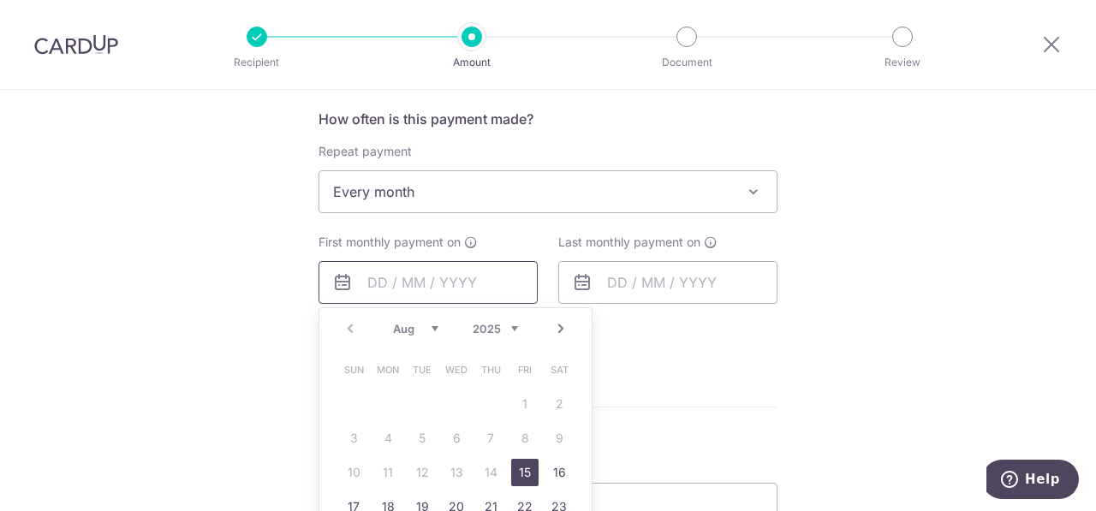
scroll to position [856, 0]
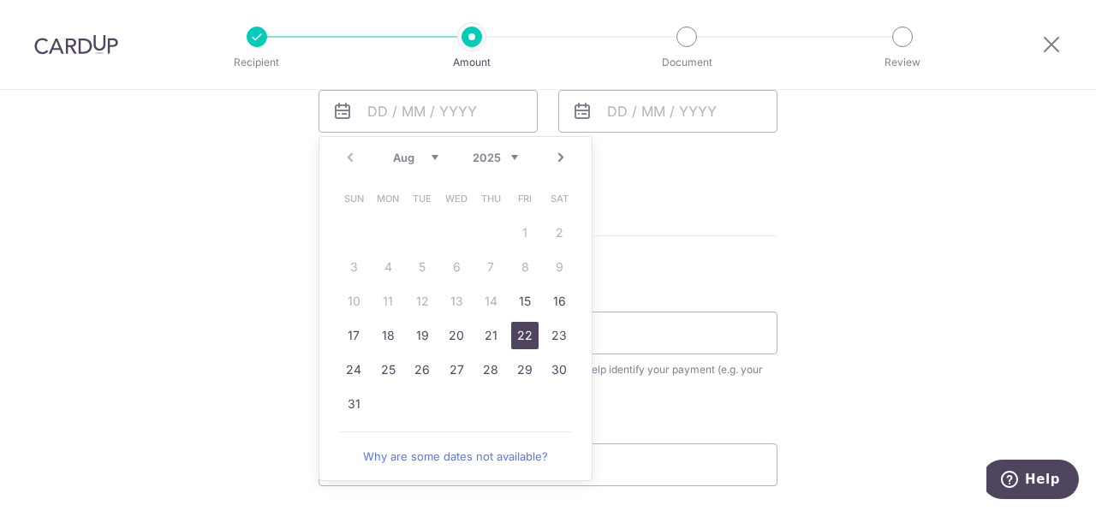
click at [516, 336] on link "22" at bounding box center [524, 335] width 27 height 27
type input "22/08/2025"
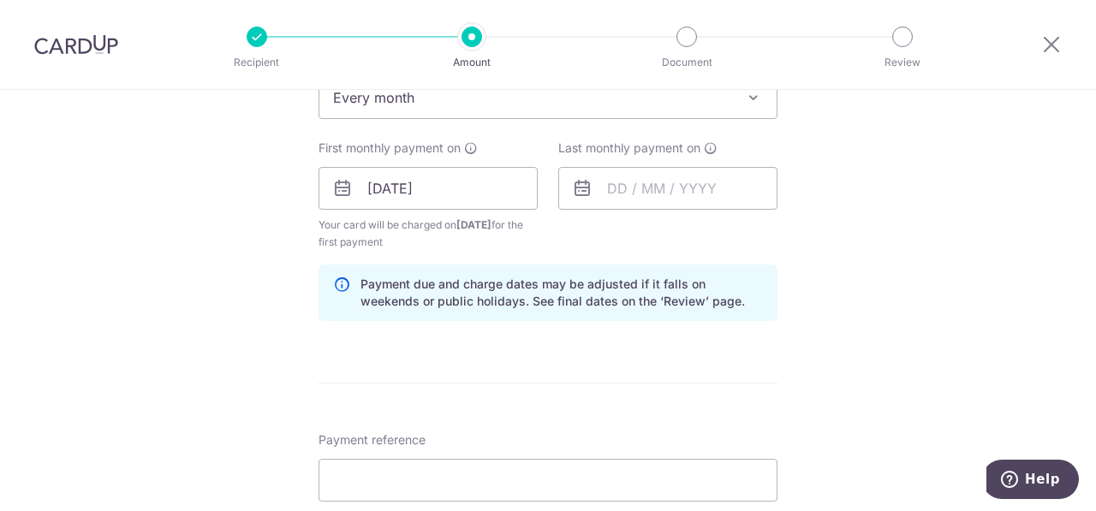
scroll to position [685, 0]
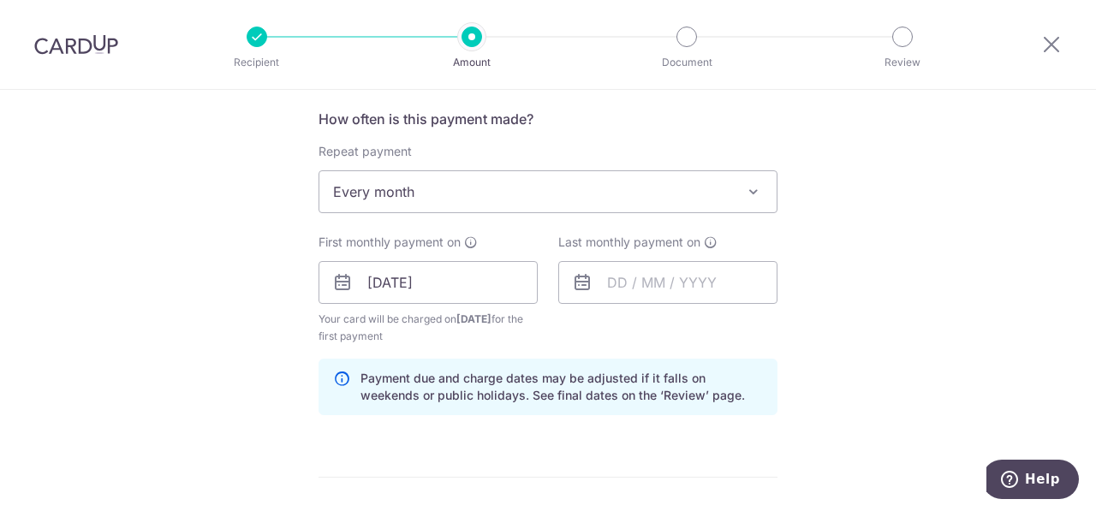
click at [574, 275] on icon at bounding box center [582, 282] width 21 height 21
click at [608, 283] on input "text" at bounding box center [667, 282] width 219 height 43
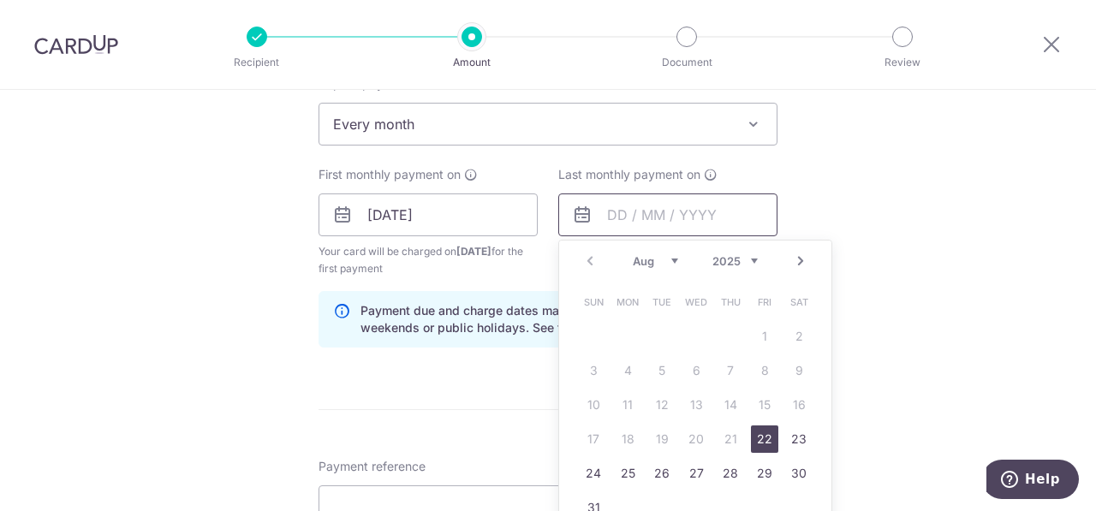
scroll to position [856, 0]
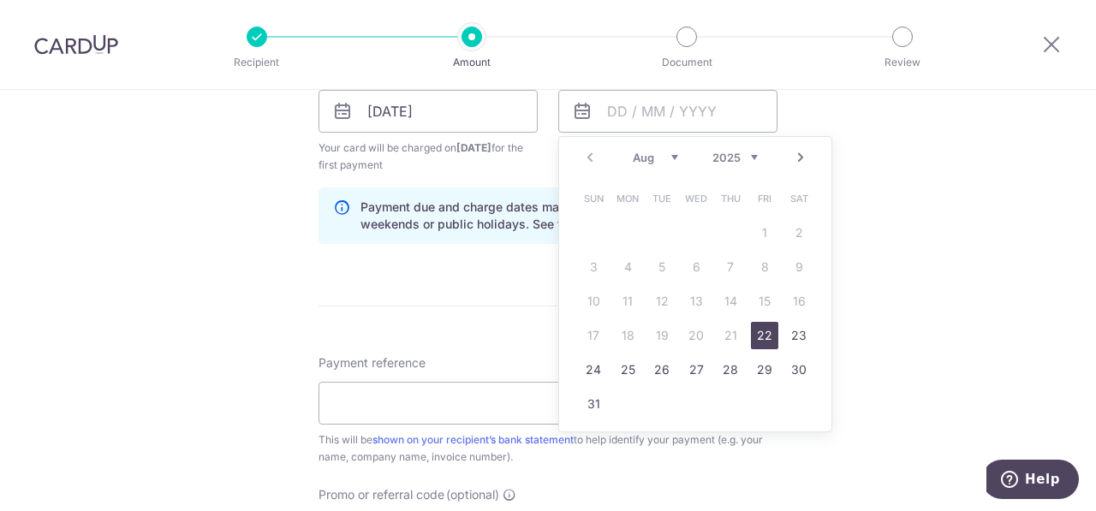
click at [800, 157] on link "Next" at bounding box center [800, 157] width 21 height 21
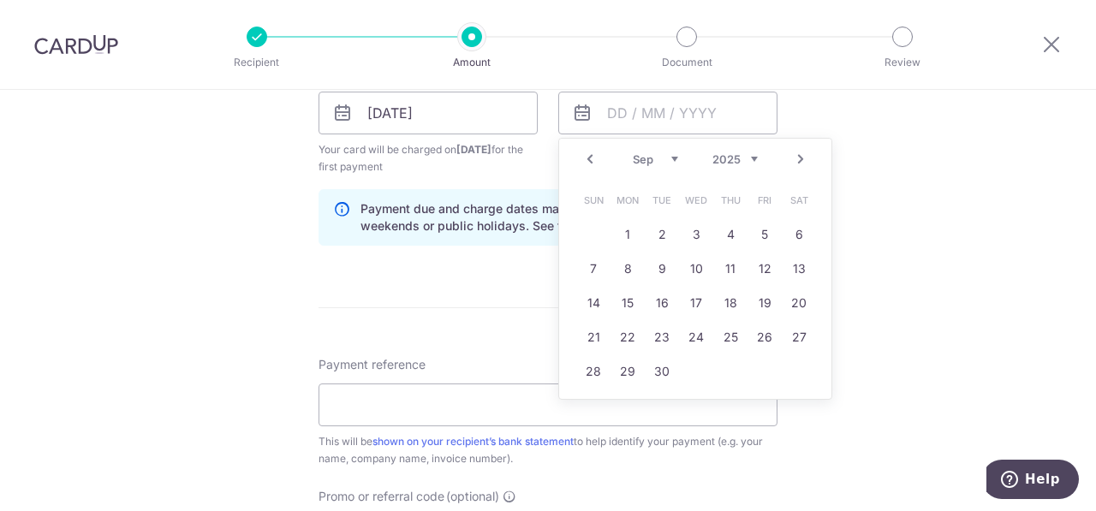
click at [800, 157] on link "Next" at bounding box center [800, 159] width 21 height 21
click at [615, 339] on link "22" at bounding box center [627, 337] width 27 height 27
type input "22/12/2025"
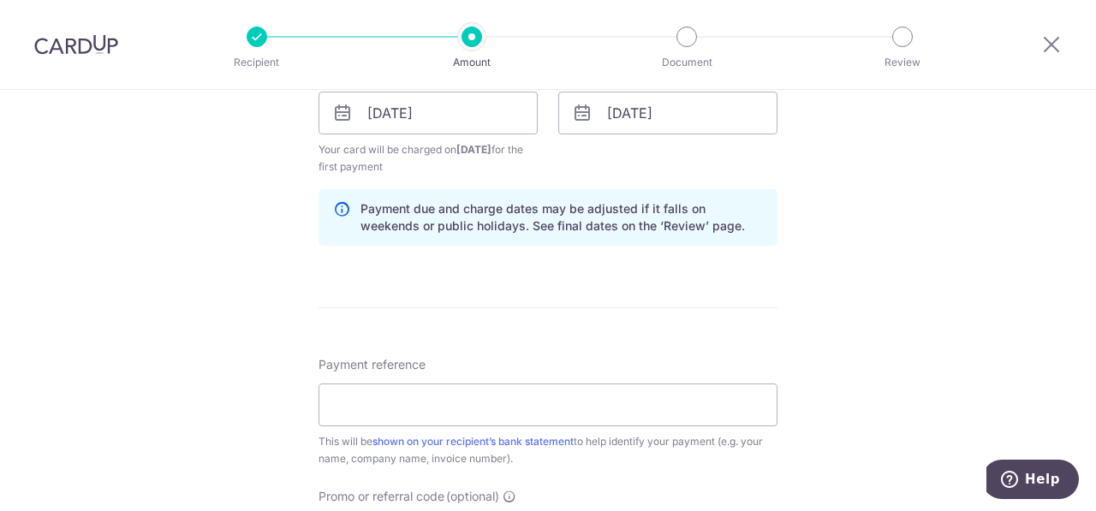
click at [872, 266] on div "Tell us more about your payment Enter payment amount SGD 1,689.50 1689.50 Recip…" at bounding box center [548, 74] width 1096 height 1678
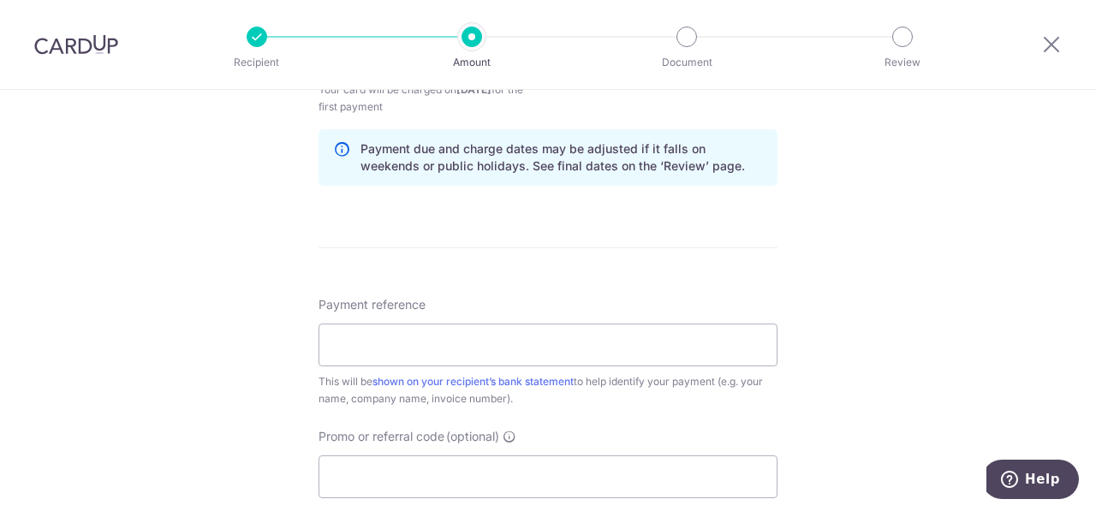
scroll to position [940, 0]
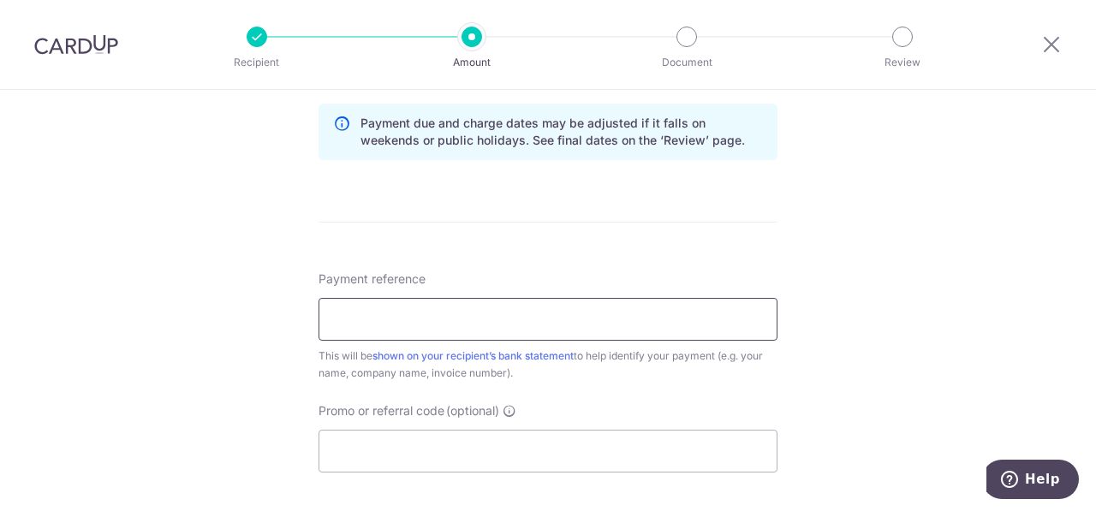
click at [625, 331] on input "Payment reference" at bounding box center [548, 319] width 459 height 43
click at [680, 298] on input "Payment reference" at bounding box center [548, 319] width 459 height 43
click at [484, 325] on input "Payment reference" at bounding box center [548, 319] width 459 height 43
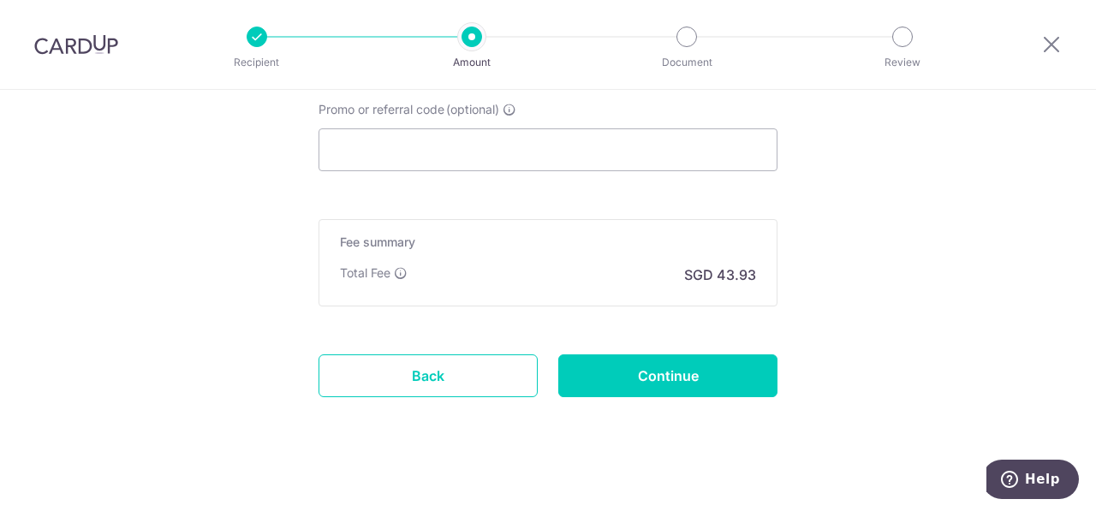
scroll to position [1252, 0]
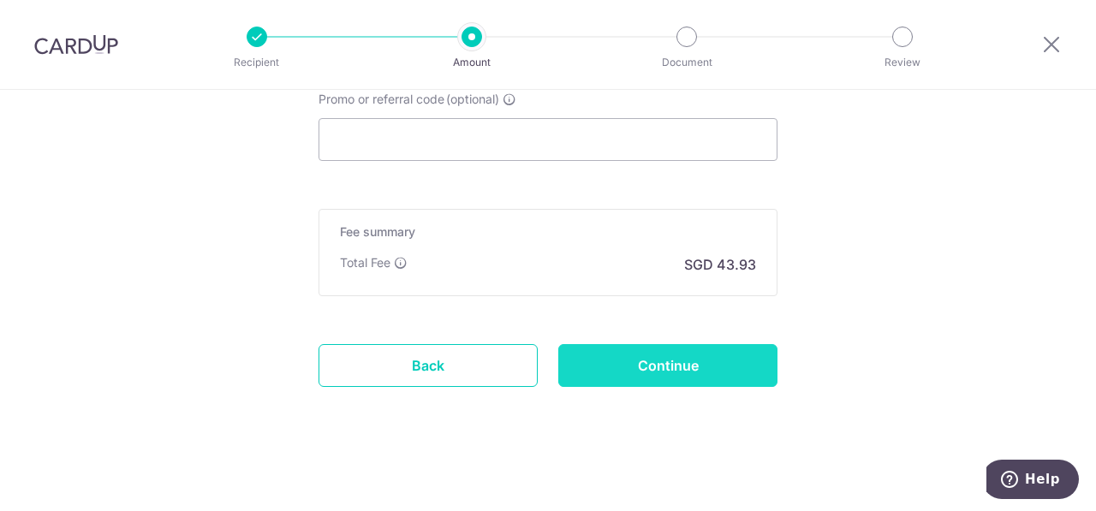
type input "INV25260066"
click at [695, 357] on input "Continue" at bounding box center [667, 365] width 219 height 43
type input "Create Schedule"
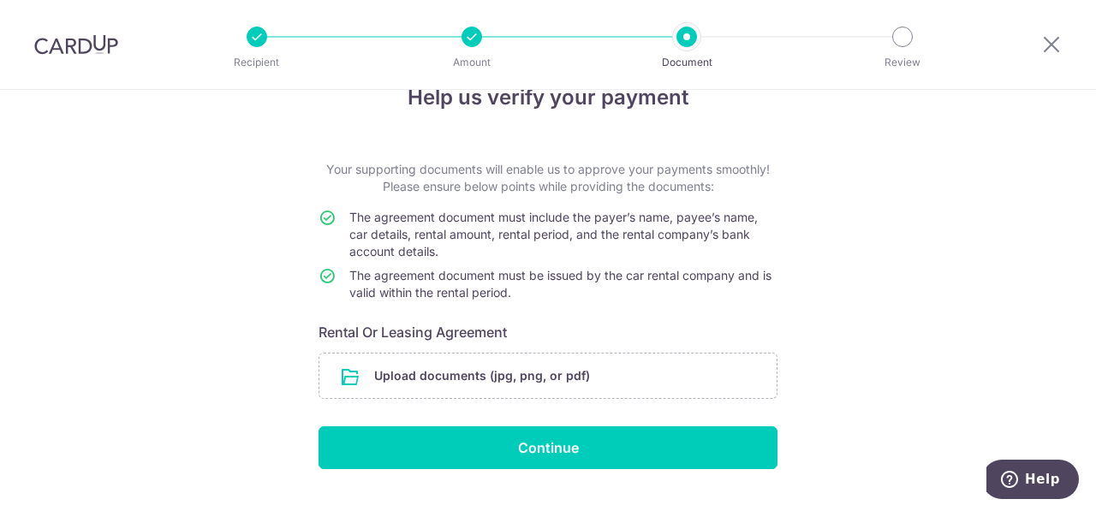
scroll to position [79, 0]
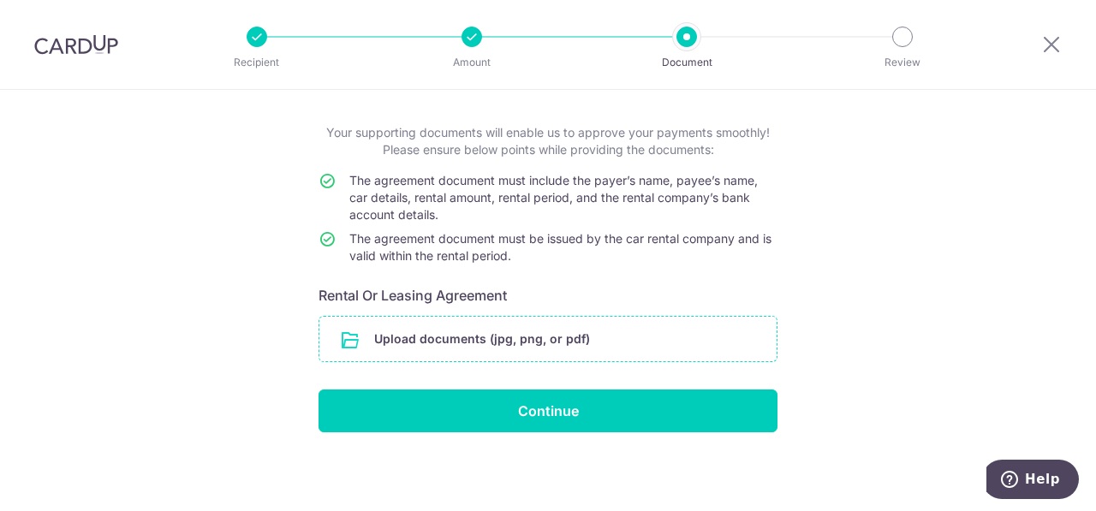
click at [517, 341] on input "file" at bounding box center [547, 339] width 457 height 45
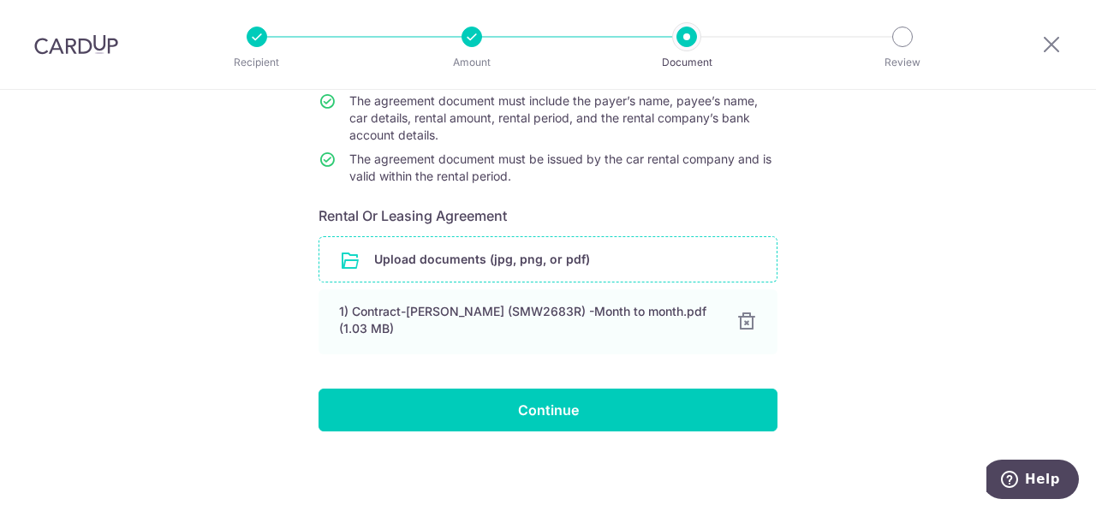
scroll to position [158, 0]
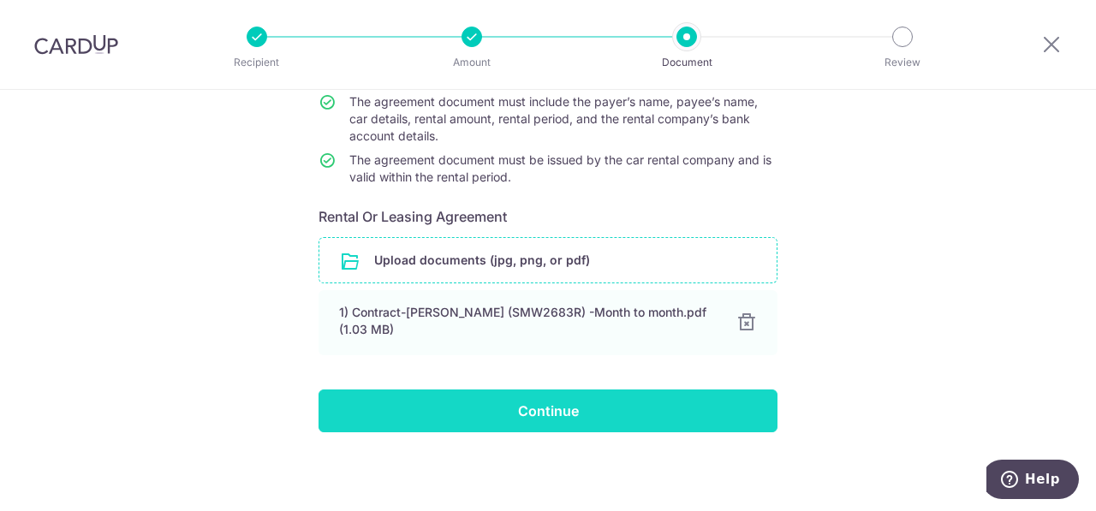
click at [519, 414] on input "Continue" at bounding box center [548, 411] width 459 height 43
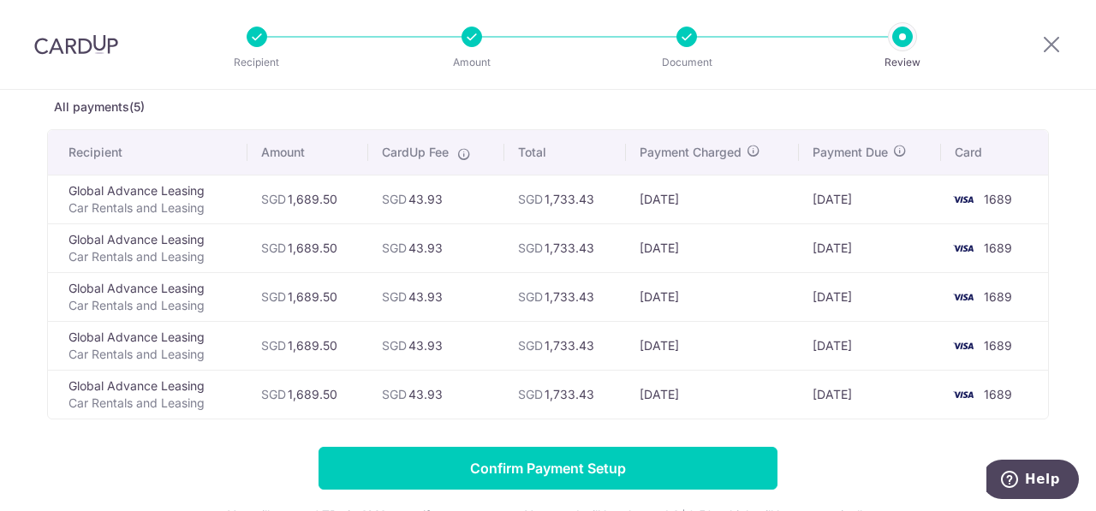
scroll to position [301, 0]
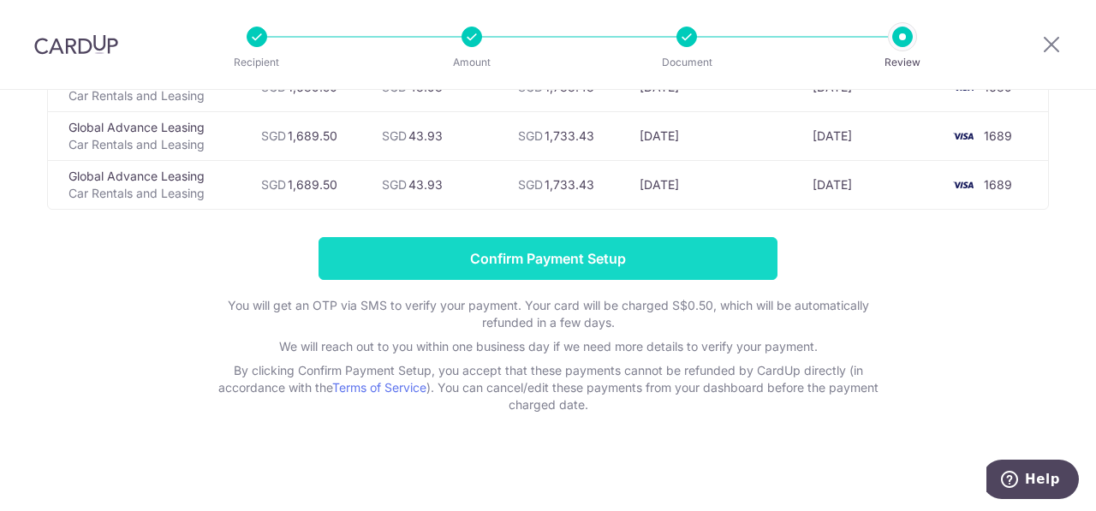
click at [639, 264] on input "Confirm Payment Setup" at bounding box center [548, 258] width 459 height 43
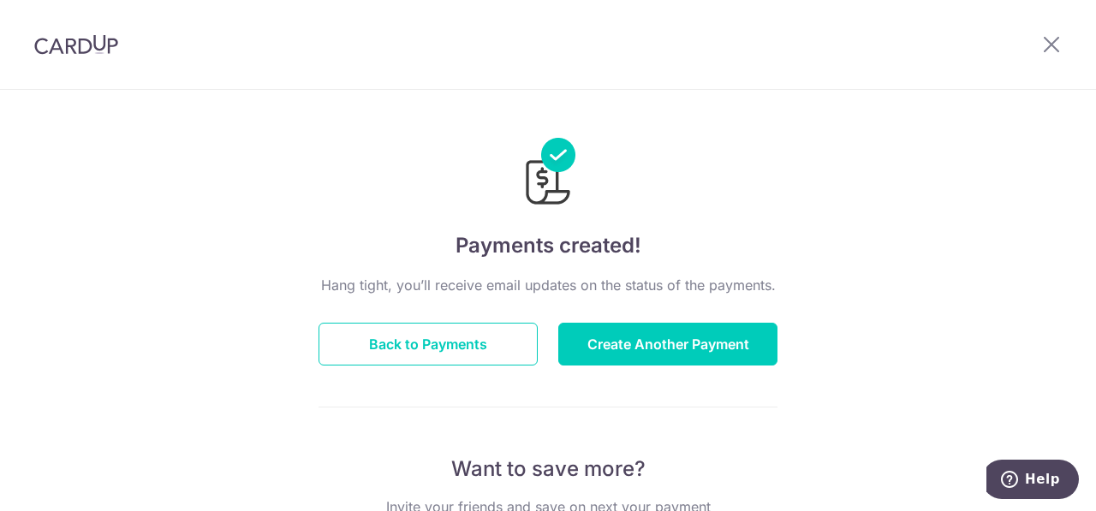
click at [481, 334] on button "Back to Payments" at bounding box center [428, 344] width 219 height 43
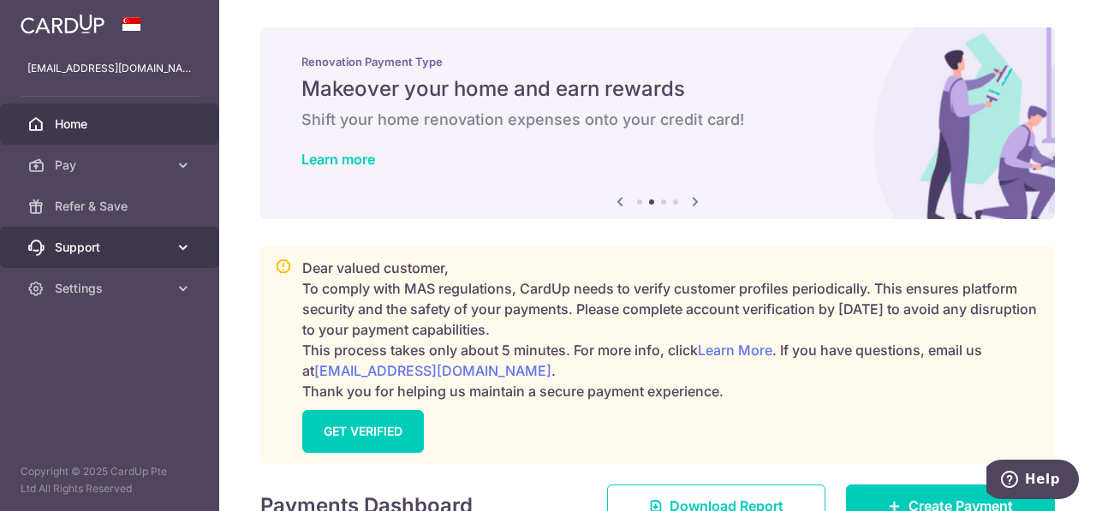
click at [170, 259] on link "Support" at bounding box center [109, 247] width 219 height 41
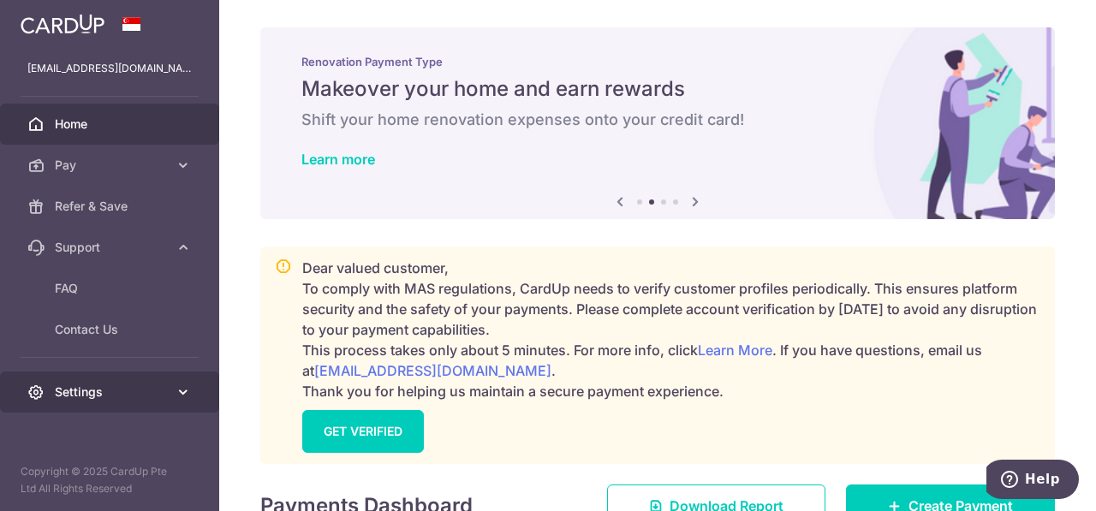
click at [132, 385] on span "Settings" at bounding box center [111, 392] width 113 height 17
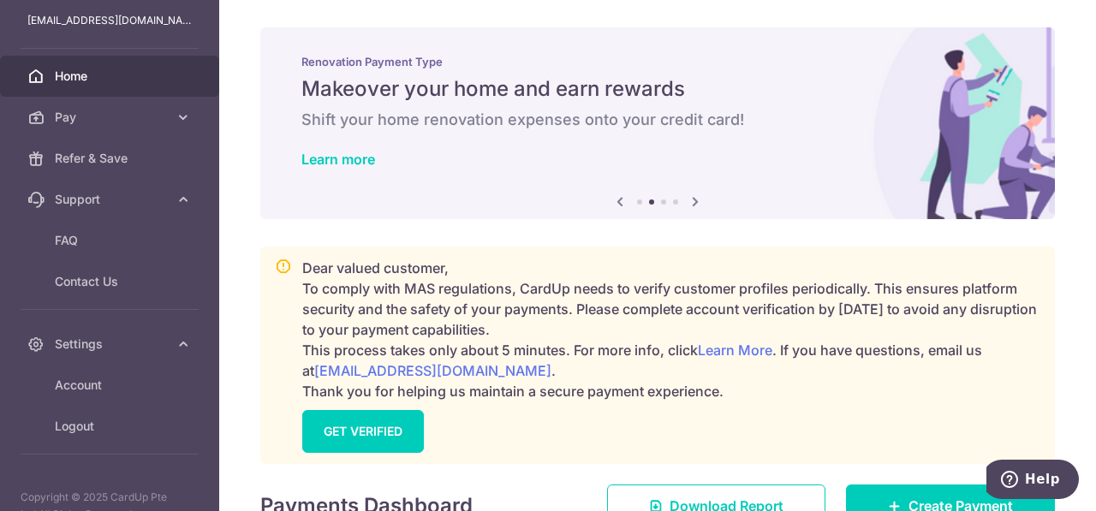
scroll to position [72, 0]
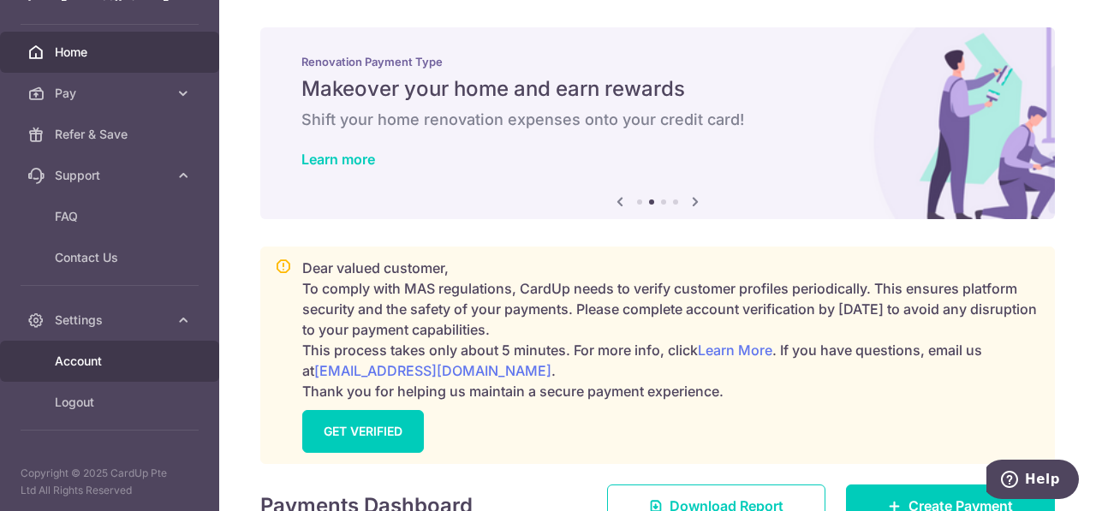
click at [82, 356] on span "Account" at bounding box center [111, 361] width 113 height 17
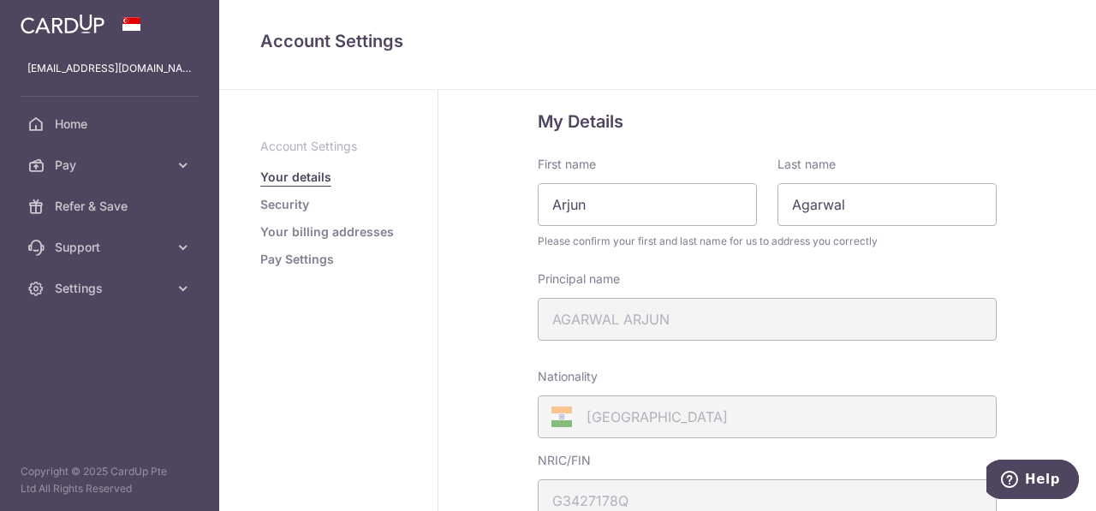
scroll to position [257, 0]
click at [1052, 463] on button "Help" at bounding box center [1030, 479] width 97 height 39
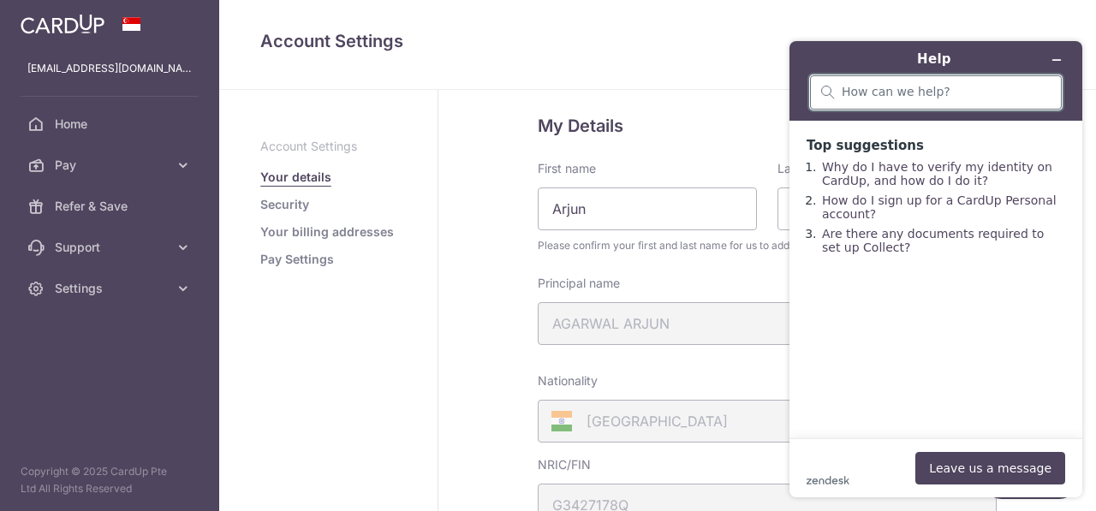
click at [944, 97] on input "search" at bounding box center [946, 92] width 209 height 15
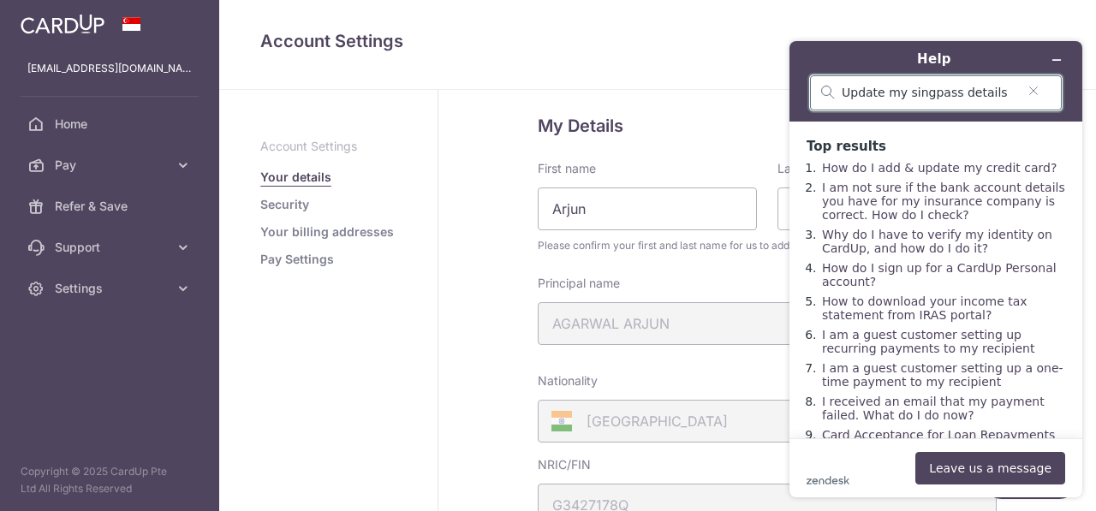
drag, startPoint x: 949, startPoint y: 93, endPoint x: 904, endPoint y: 93, distance: 44.5
click at [904, 93] on input "Update my singpass details" at bounding box center [929, 93] width 175 height 15
type input "Update my NRIC/ FIN number"
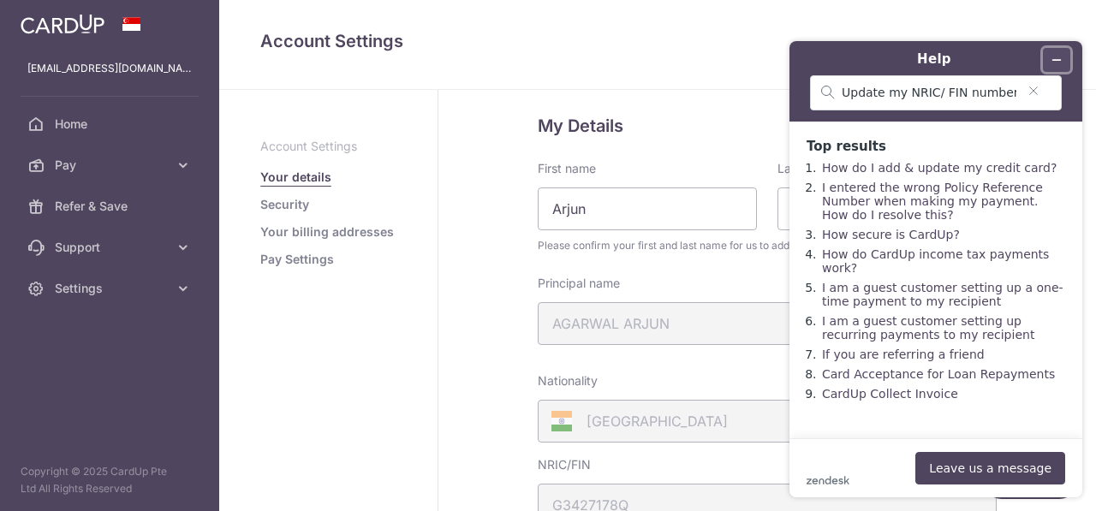
click at [1052, 53] on button "Minimize widget" at bounding box center [1056, 60] width 27 height 24
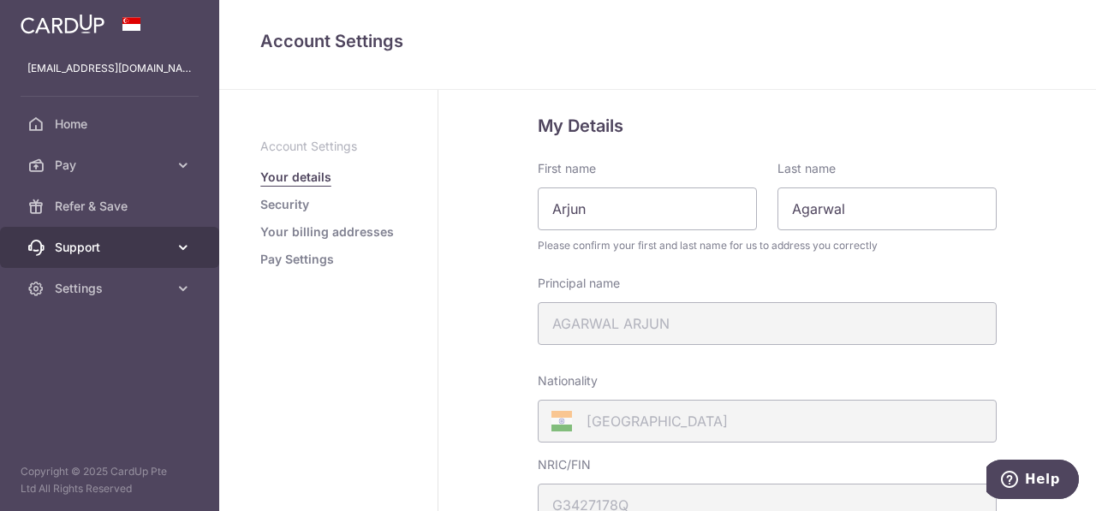
click at [141, 249] on span "Support" at bounding box center [111, 247] width 113 height 17
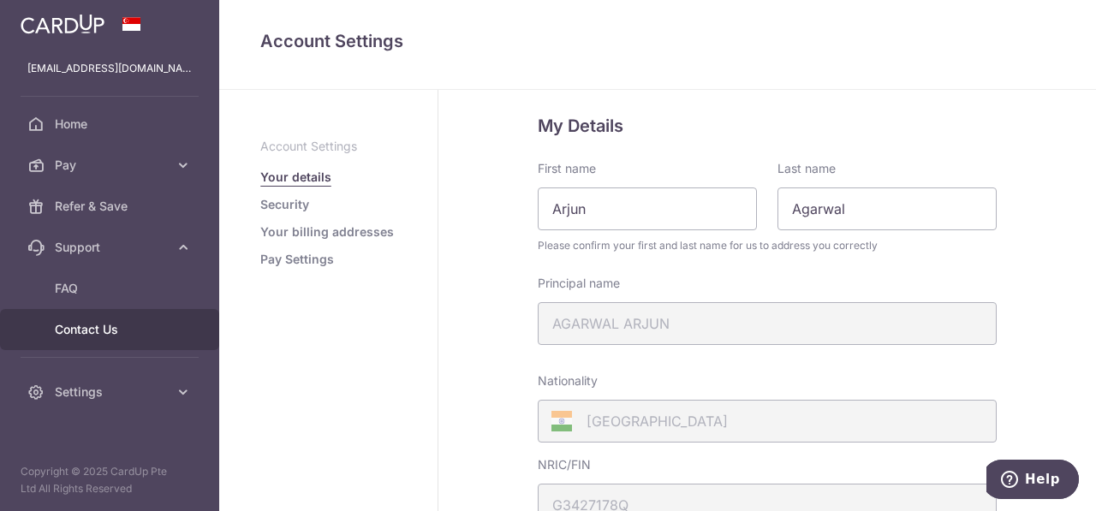
click at [120, 325] on span "Contact Us" at bounding box center [111, 329] width 113 height 17
